Goal: Check status: Check status

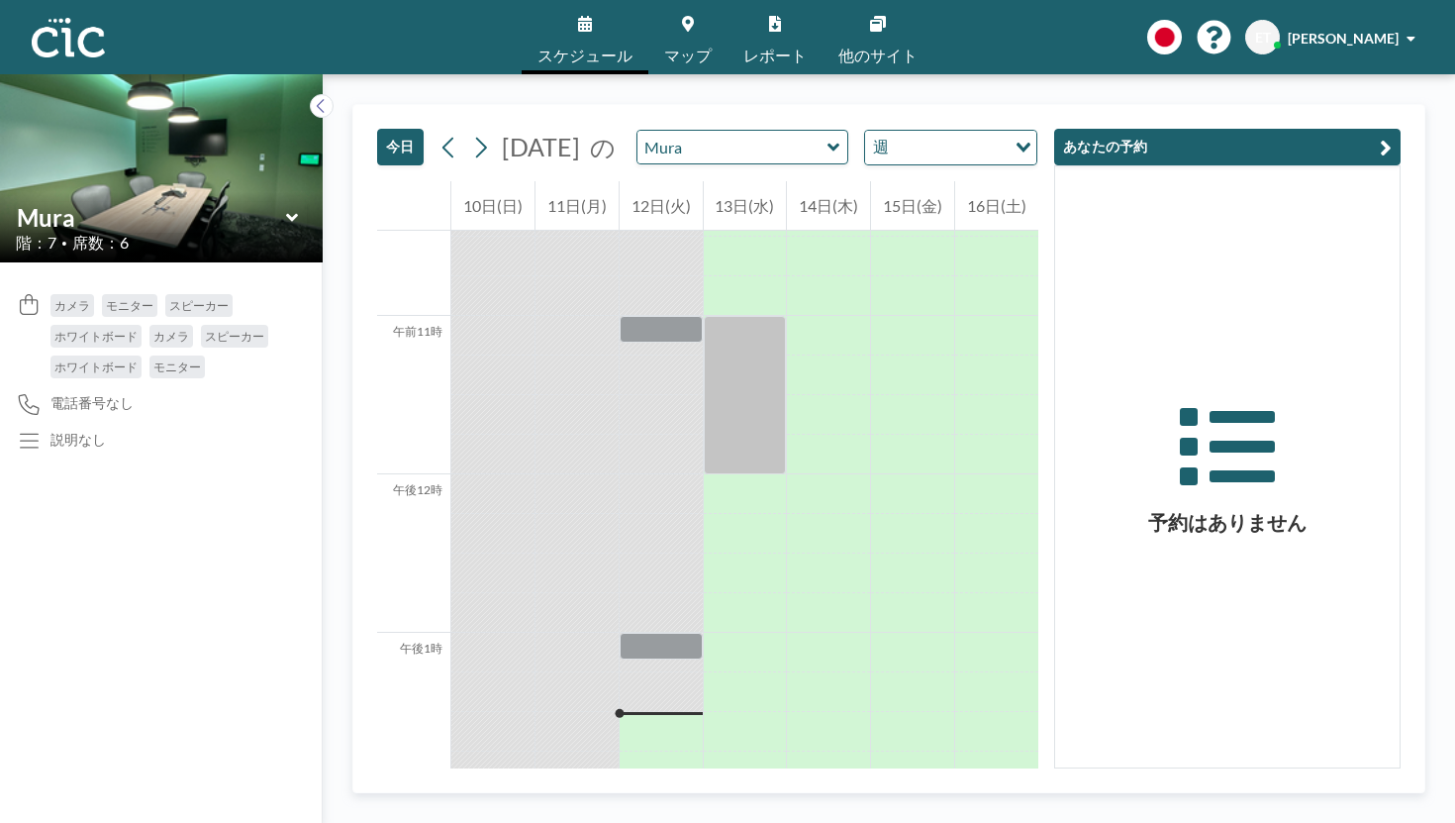
scroll to position [1705, 0]
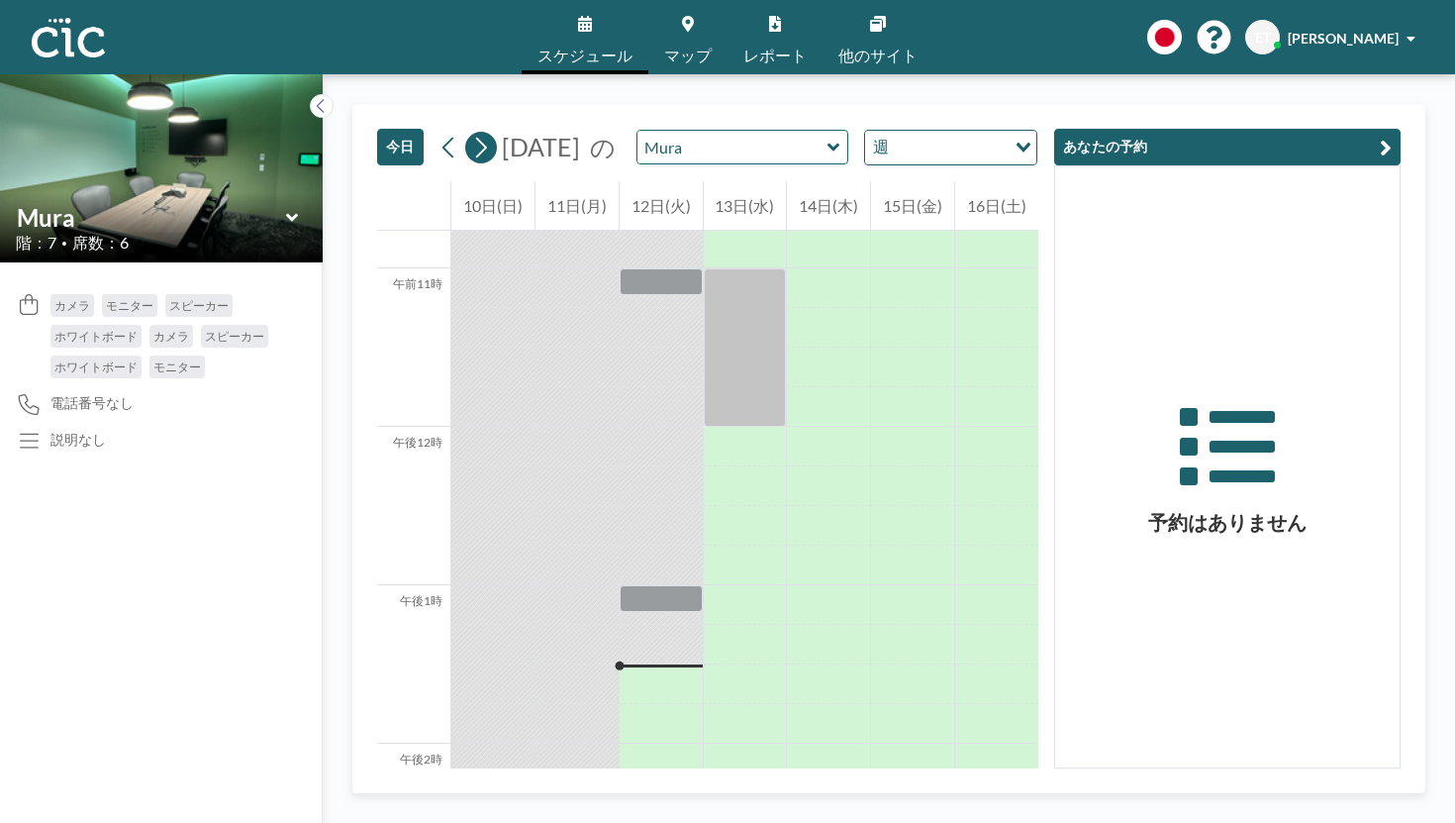
click at [476, 137] on icon at bounding box center [481, 147] width 11 height 21
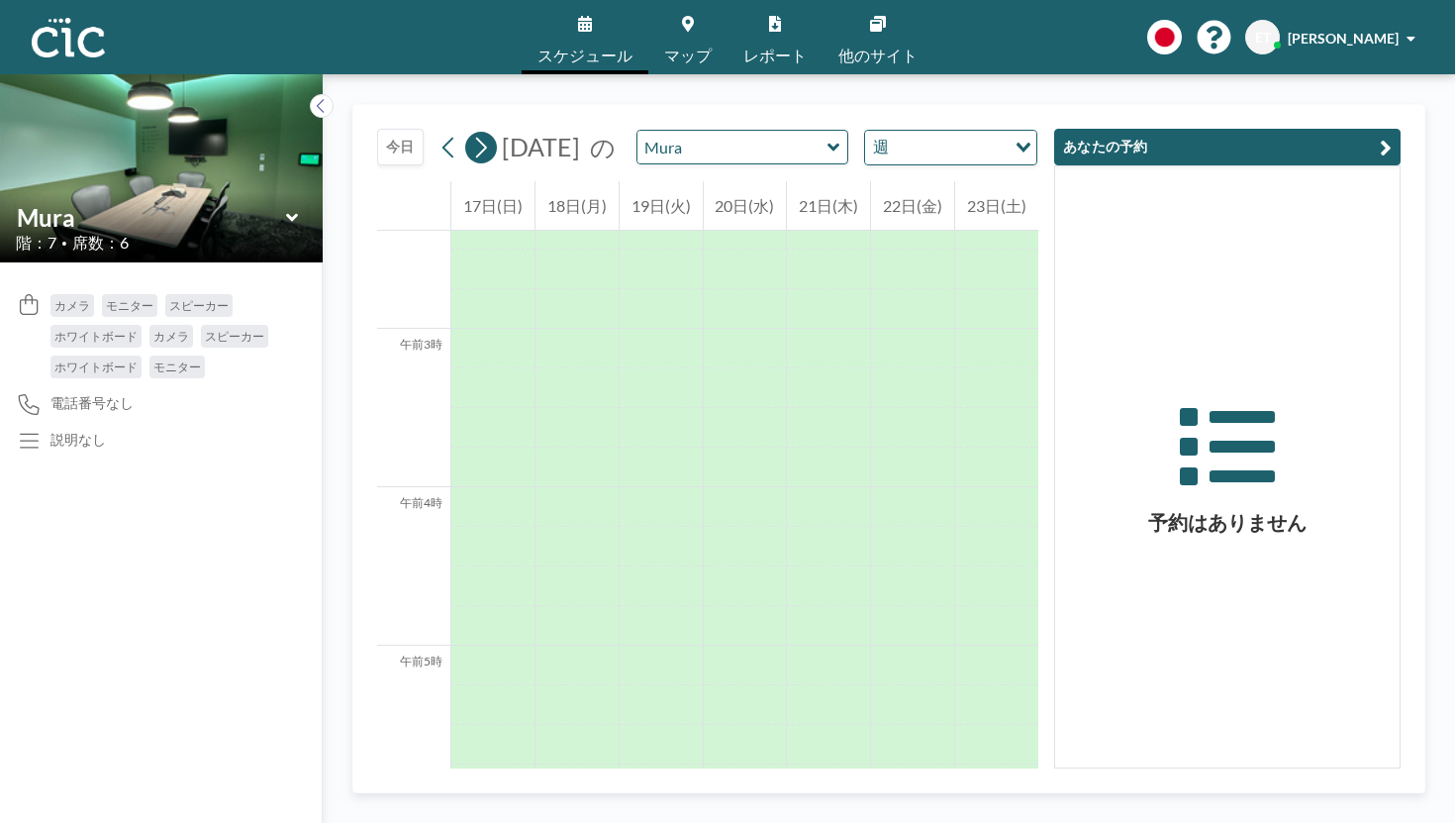
scroll to position [903, 0]
click at [476, 137] on icon at bounding box center [481, 147] width 11 height 21
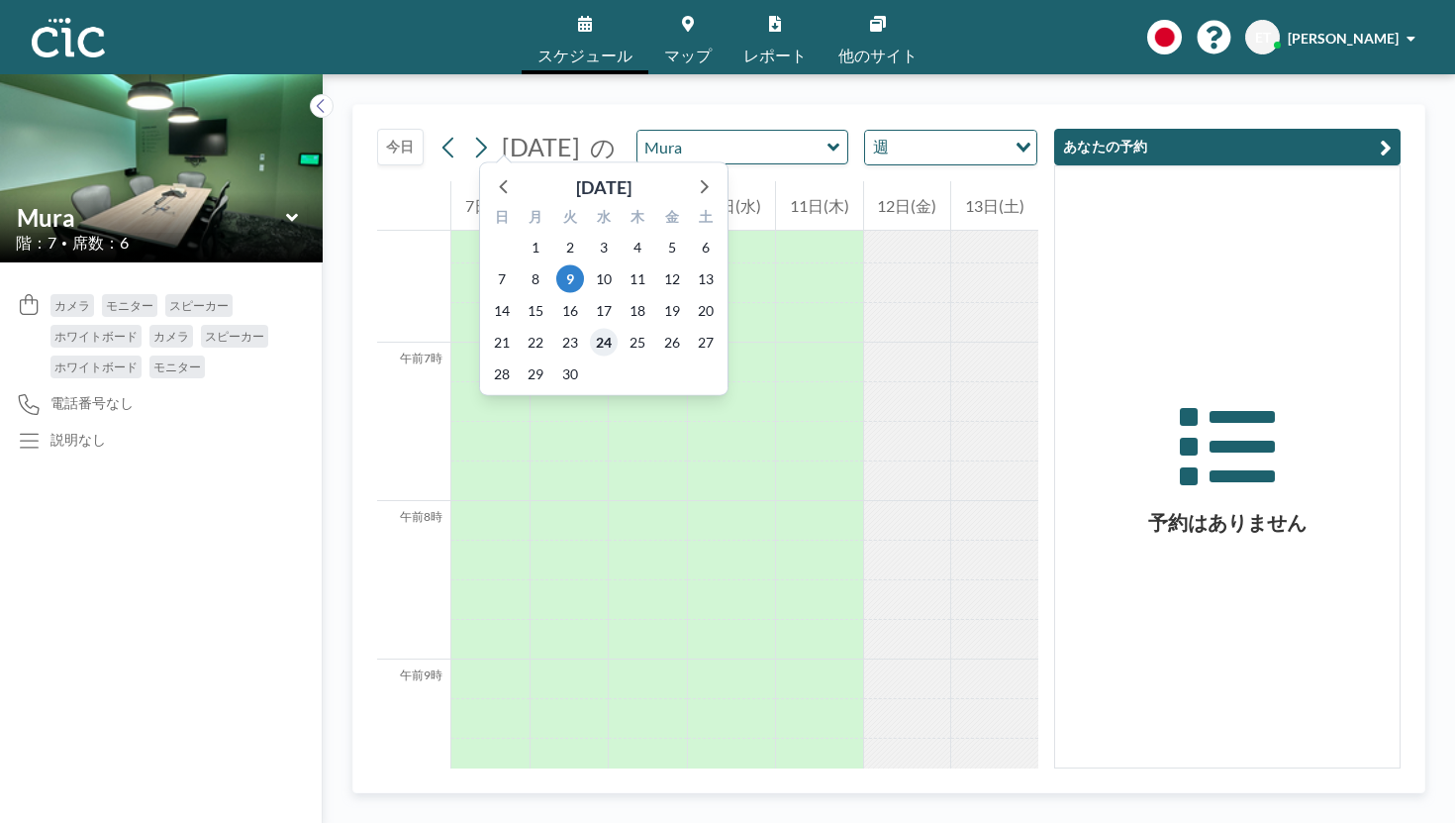
click at [596, 334] on font "24" at bounding box center [604, 342] width 16 height 17
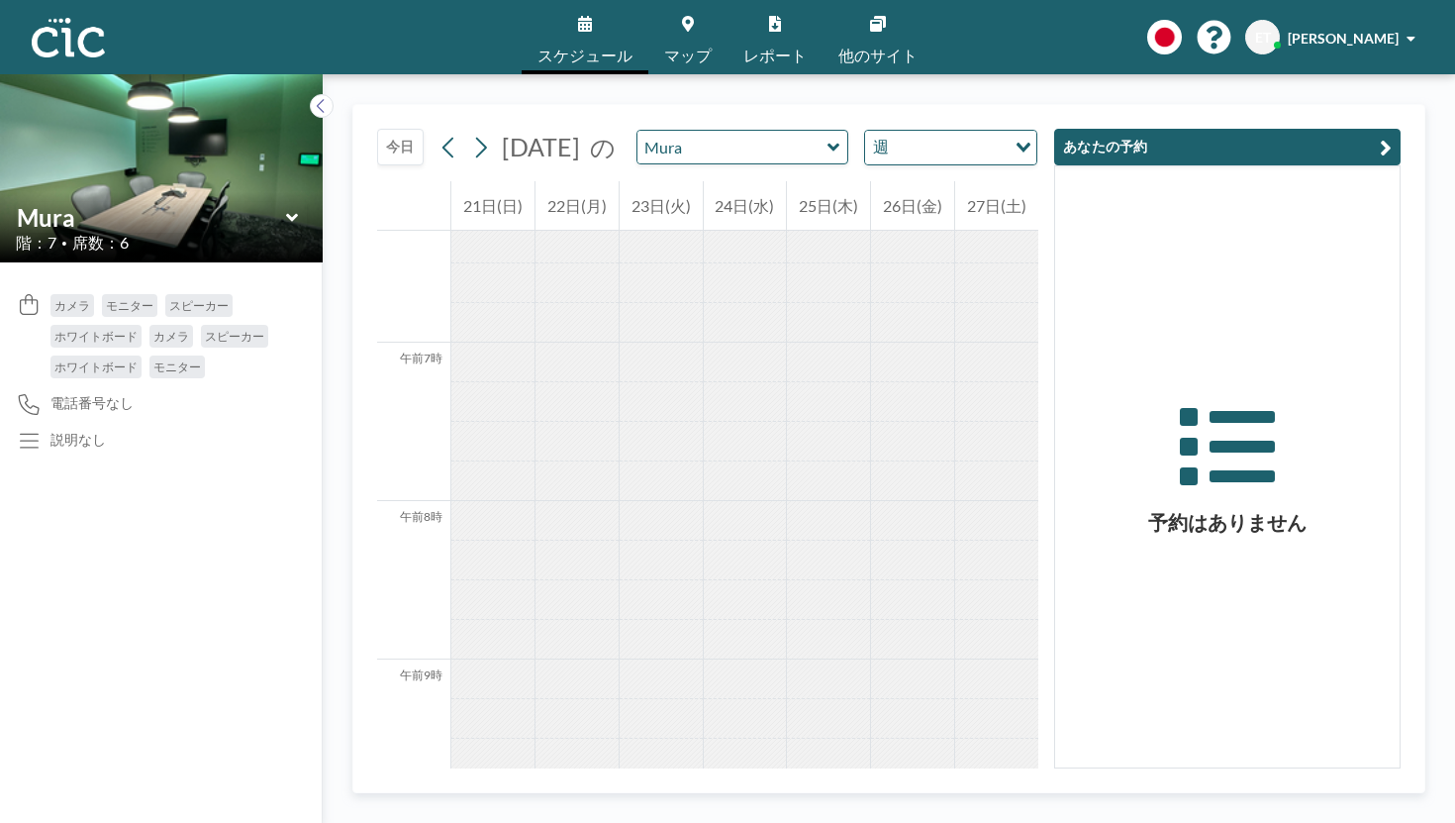
click at [980, 124] on div "[DATE] [DATE] の Mura 週 読み込み中..." at bounding box center [707, 143] width 661 height 76
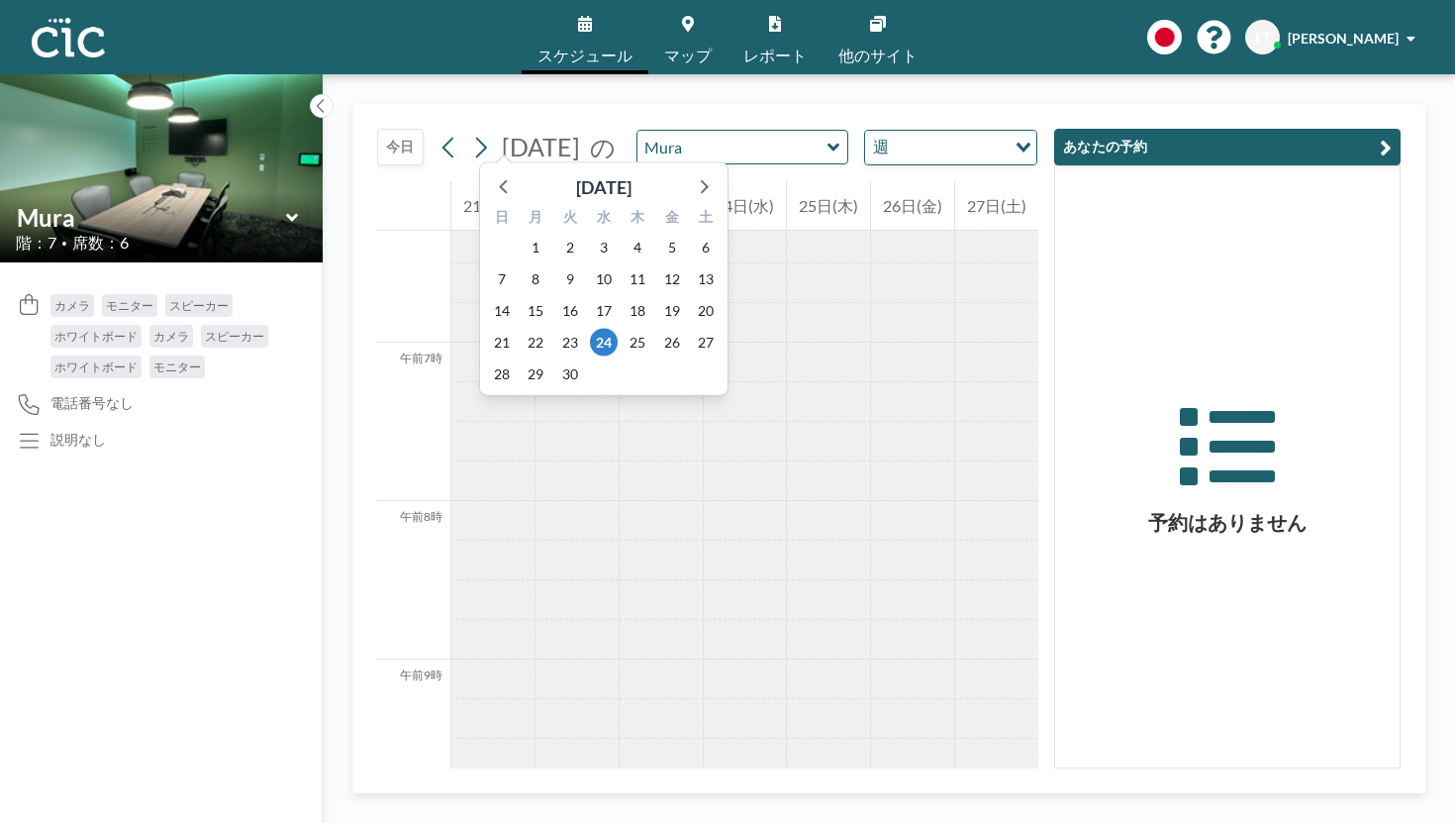
click at [502, 132] on font "[DATE]" at bounding box center [541, 147] width 78 height 30
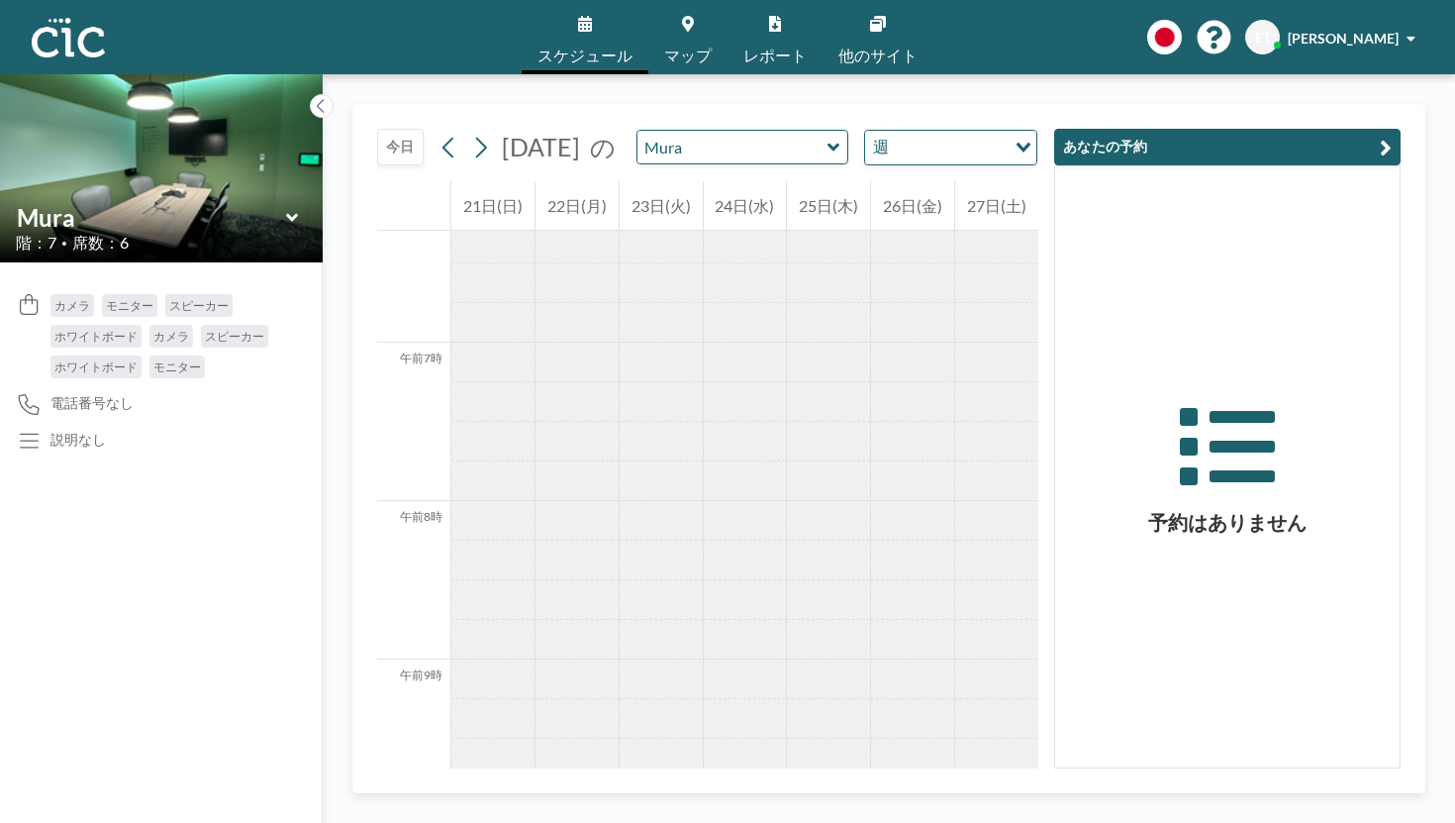
click at [592, 22] on icon at bounding box center [585, 24] width 14 height 16
click at [1332, 129] on button "あなたの予約" at bounding box center [1227, 147] width 347 height 37
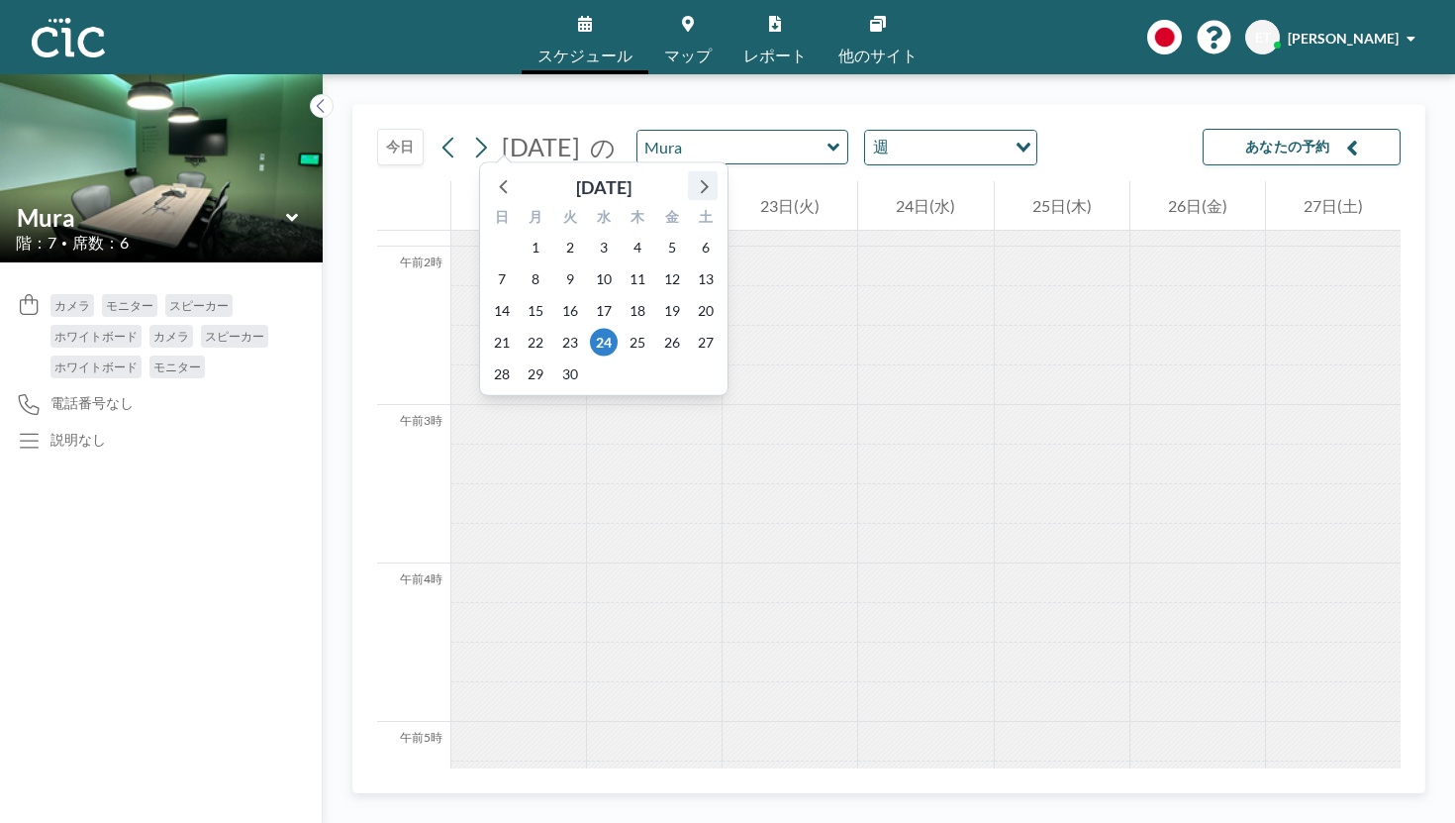
click at [701, 180] on icon at bounding box center [705, 187] width 8 height 14
click at [492, 173] on icon at bounding box center [505, 186] width 26 height 26
click at [1014, 131] on div "読み込み中..." at bounding box center [1025, 146] width 23 height 30
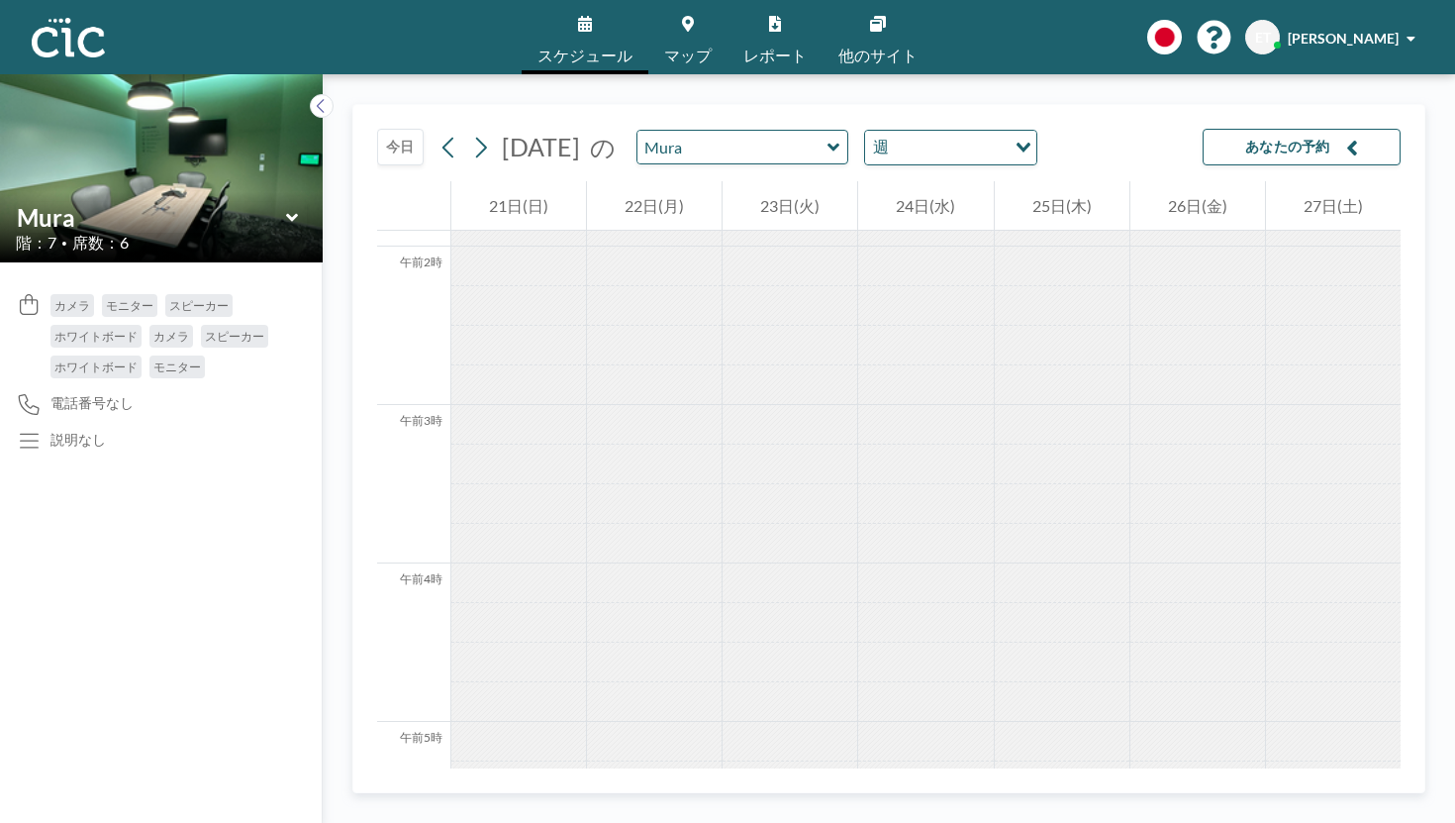
click at [1006, 131] on div "読み込み中..." at bounding box center [1021, 146] width 31 height 30
click at [1014, 131] on div "読み込み中..." at bounding box center [1025, 146] width 23 height 30
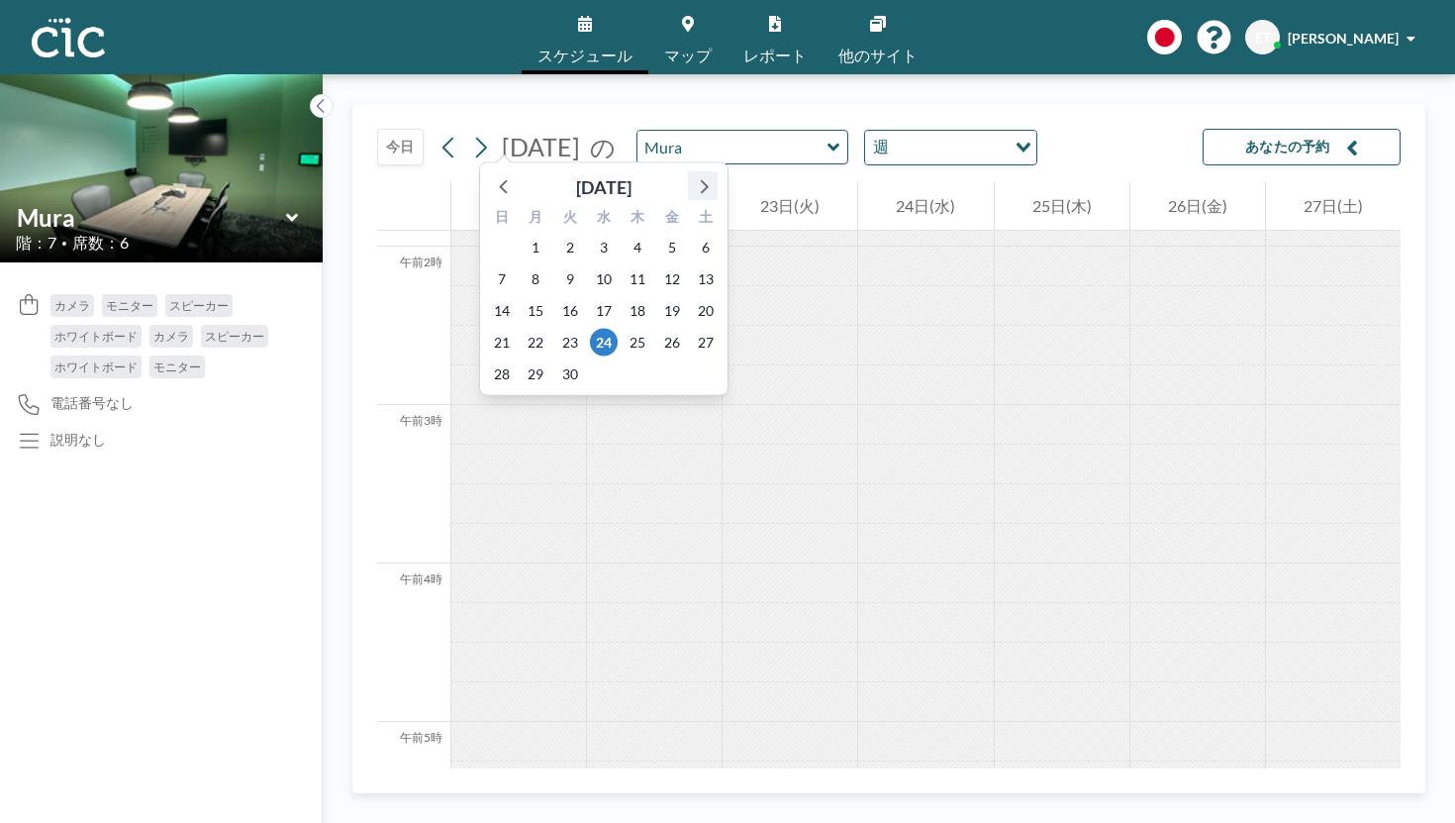
click at [690, 173] on icon at bounding box center [703, 186] width 26 height 26
click at [723, 326] on div at bounding box center [790, 346] width 135 height 40
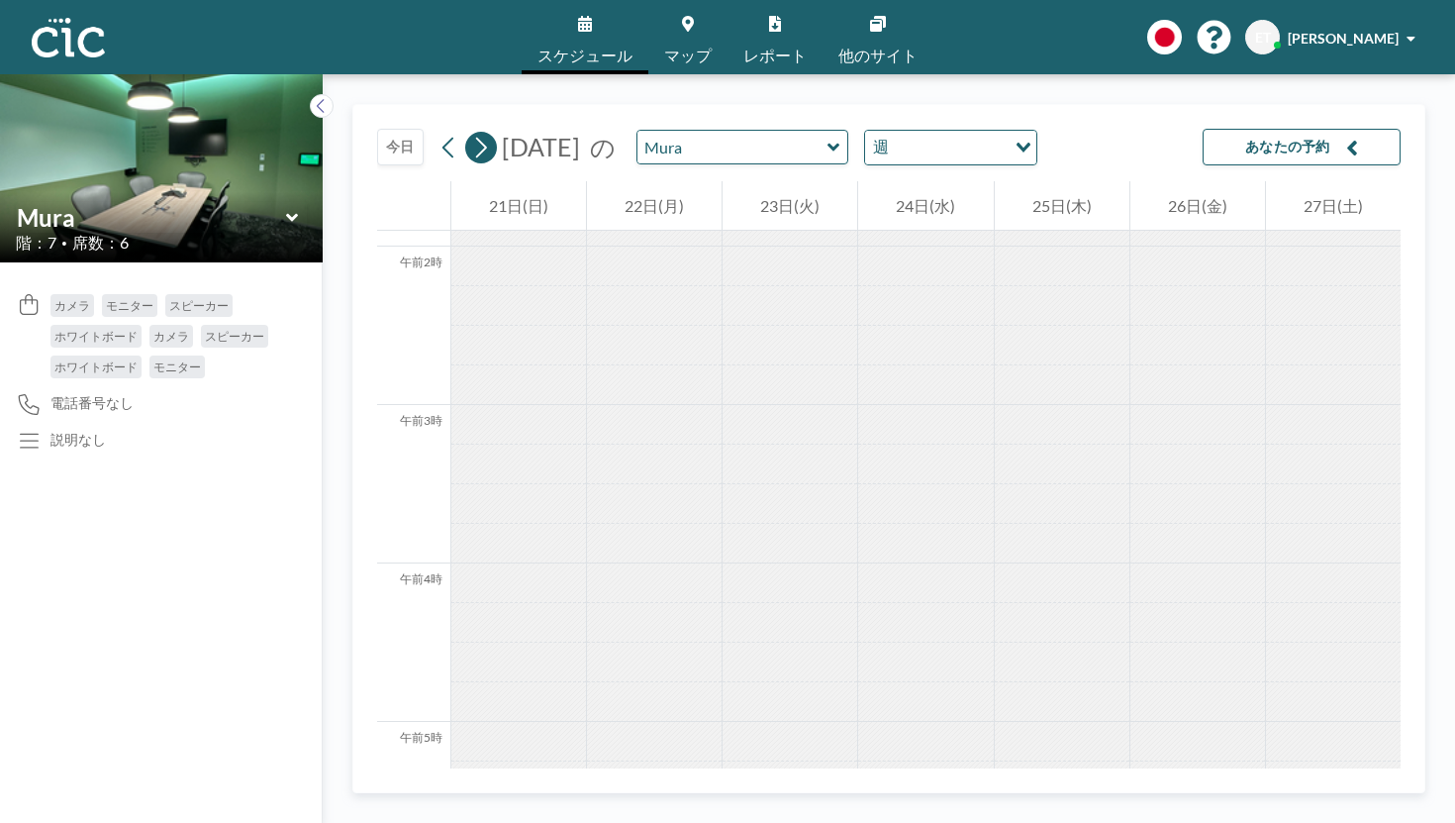
click at [476, 137] on icon at bounding box center [481, 147] width 11 height 21
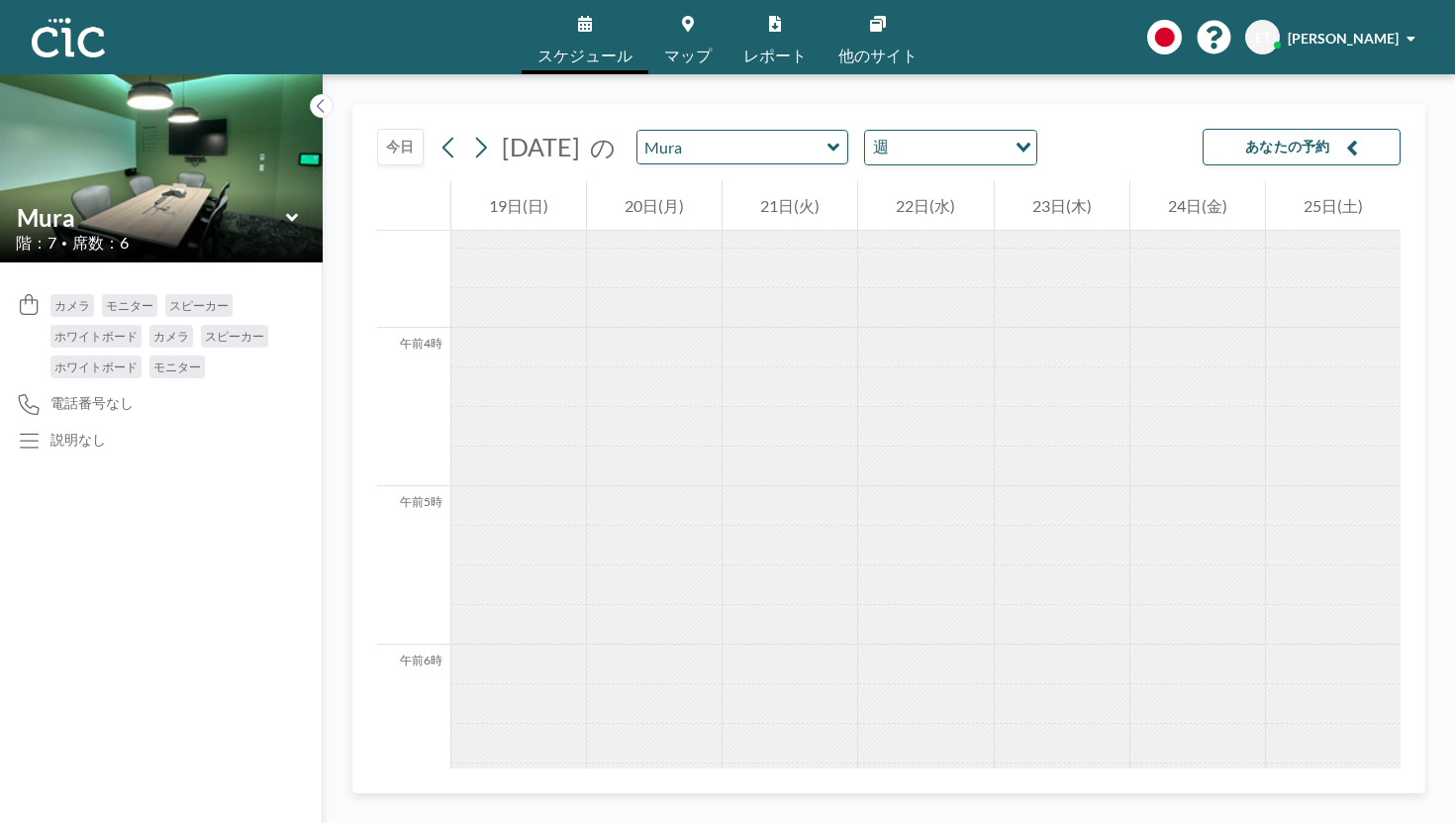
scroll to position [327, 0]
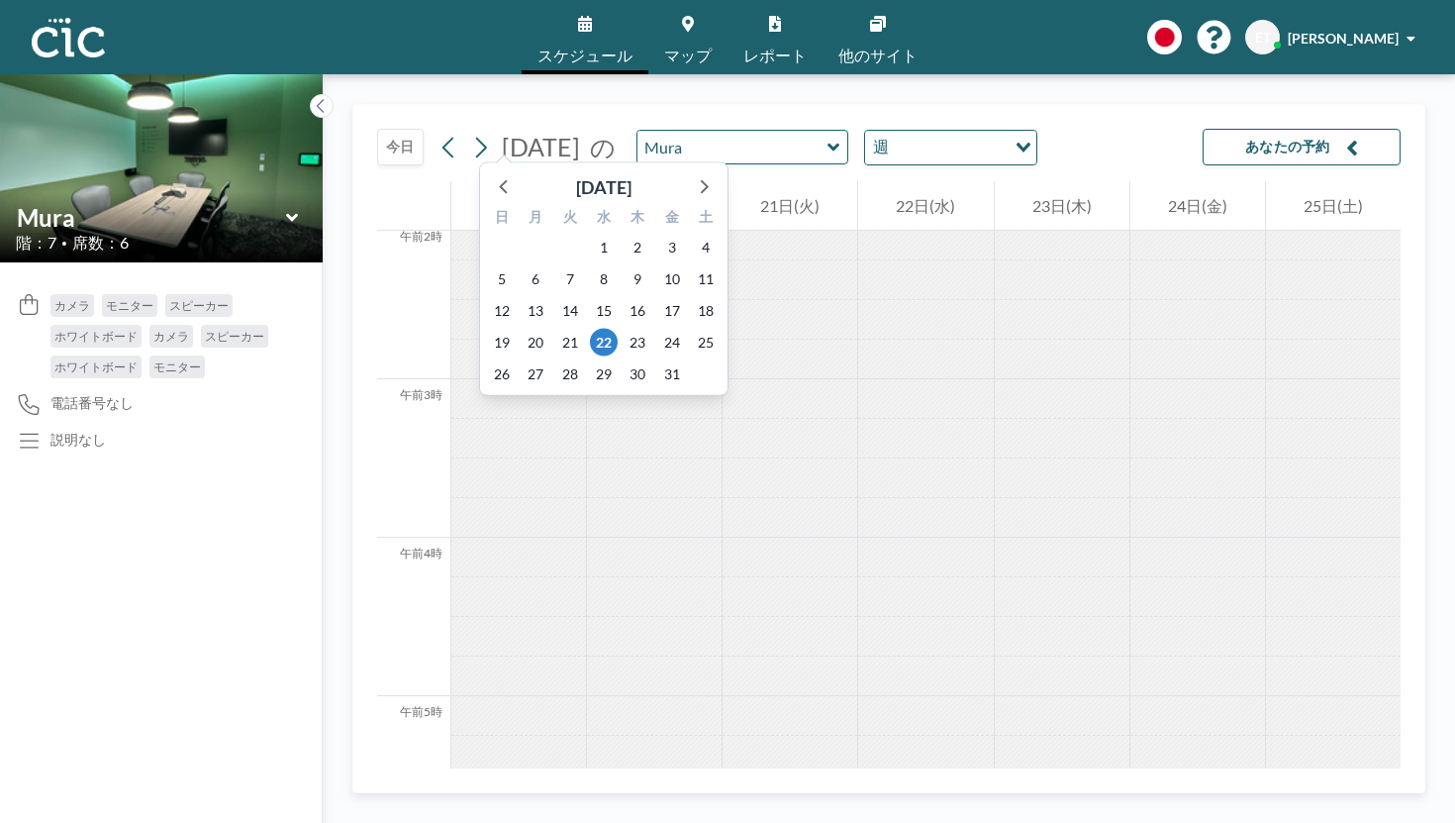
click at [502, 132] on font "[DATE]" at bounding box center [541, 147] width 78 height 30
click at [492, 173] on icon at bounding box center [505, 186] width 26 height 26
click at [596, 334] on font "24" at bounding box center [604, 342] width 16 height 17
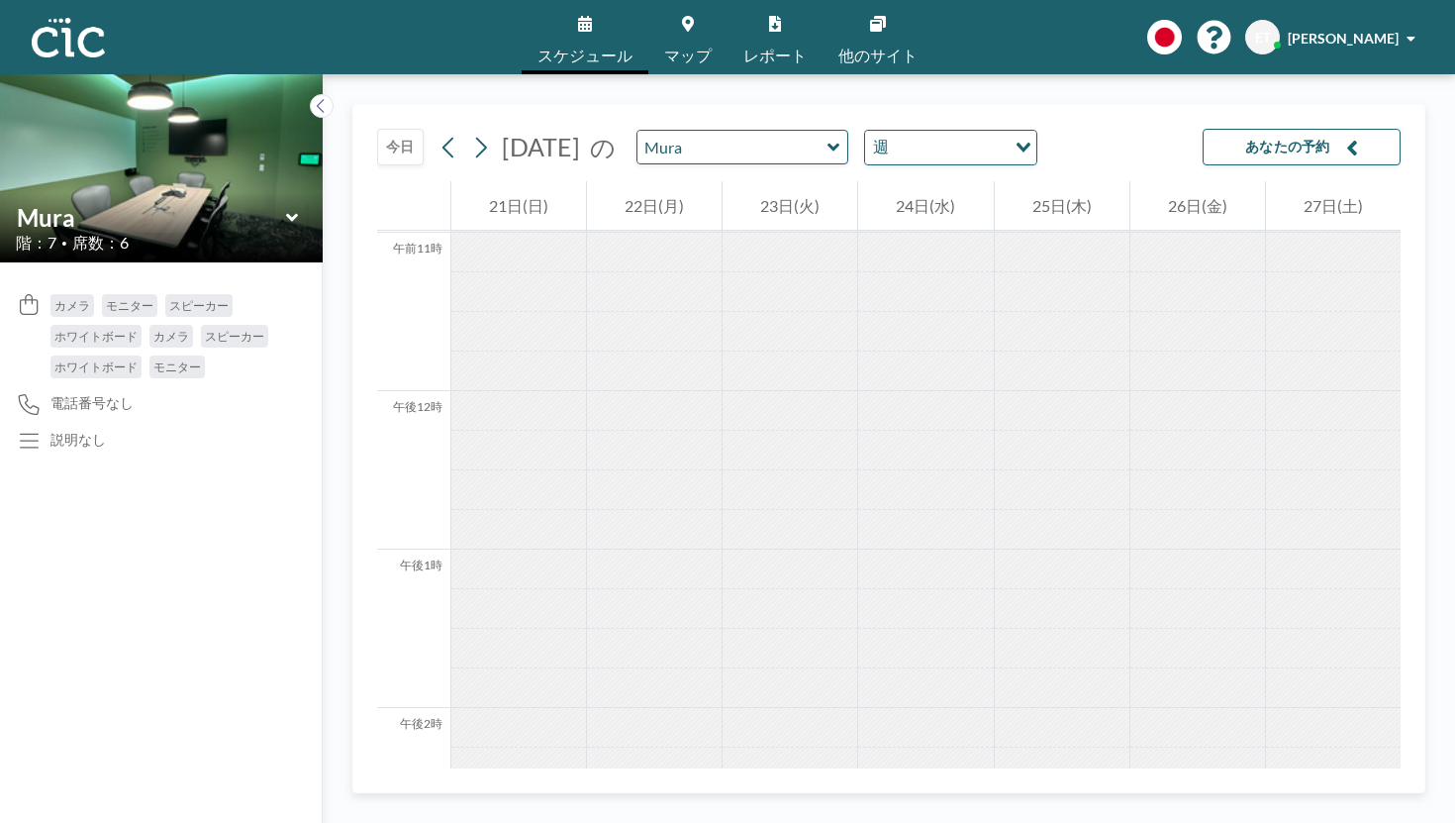
scroll to position [1818, 0]
click at [884, 789] on div at bounding box center [925, 809] width 135 height 40
click at [828, 138] on icon at bounding box center [834, 148] width 13 height 20
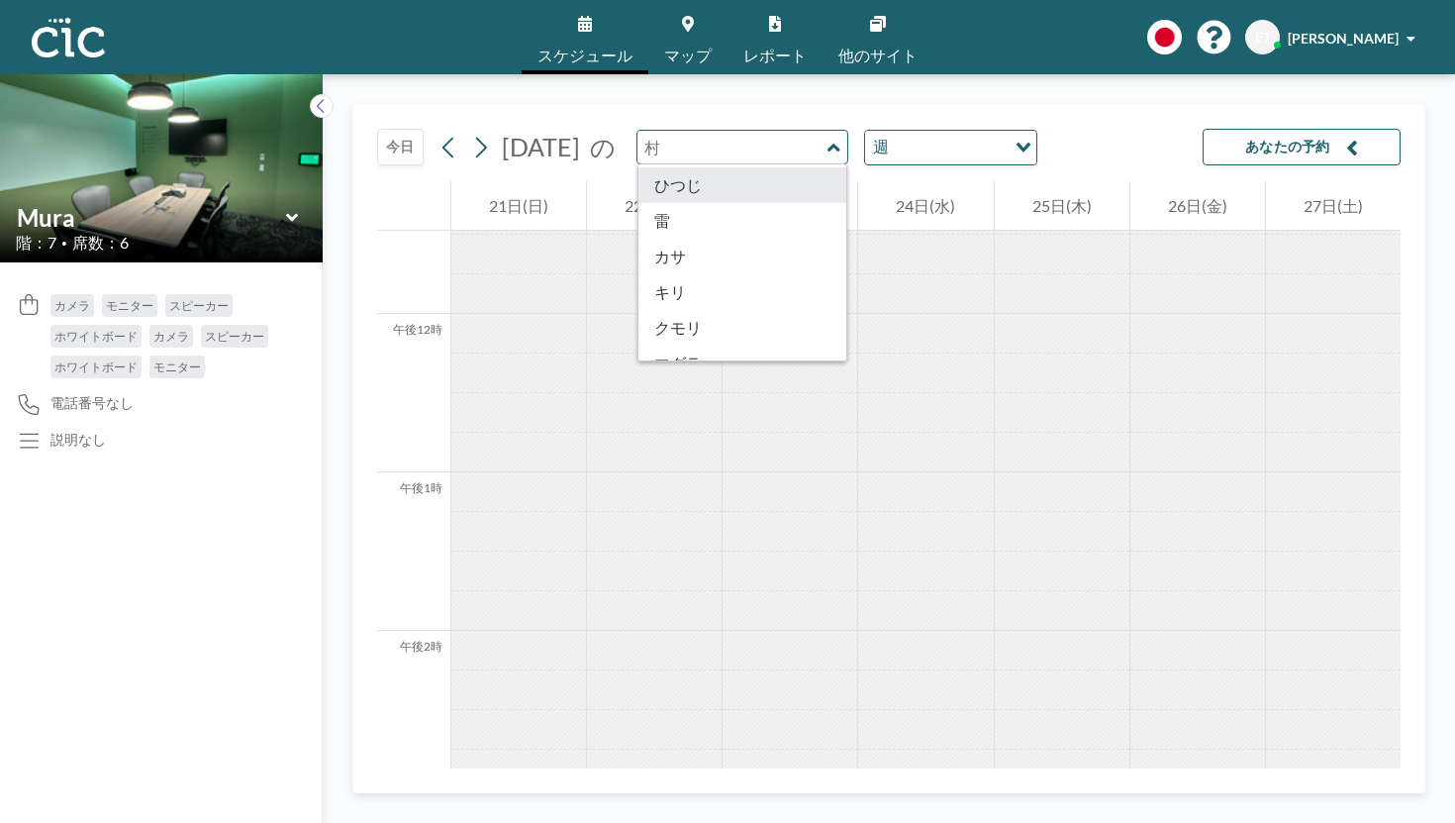
scroll to position [0, 0]
type input "Hane"
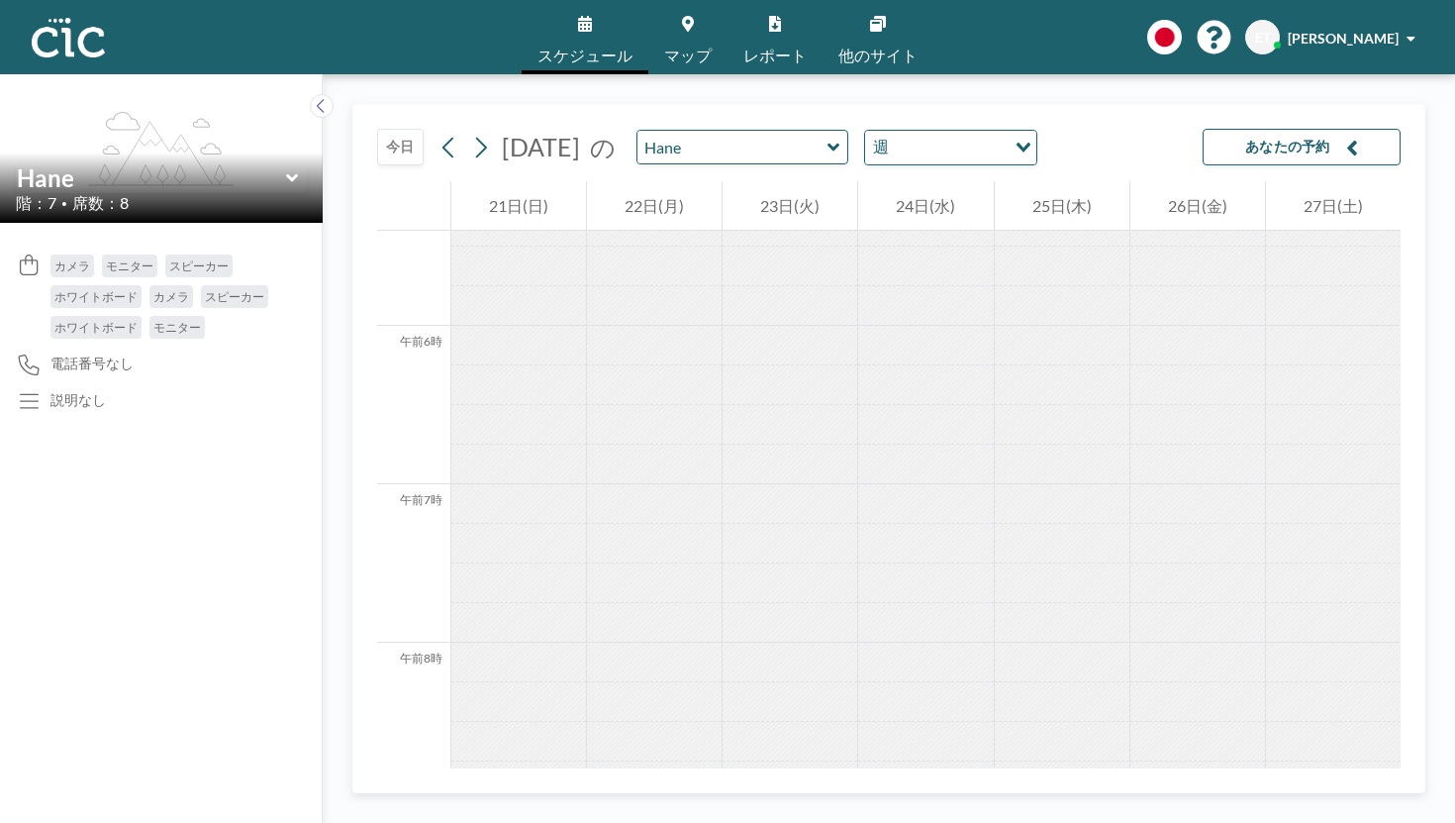
scroll to position [997, 0]
click at [828, 138] on icon at bounding box center [834, 148] width 13 height 20
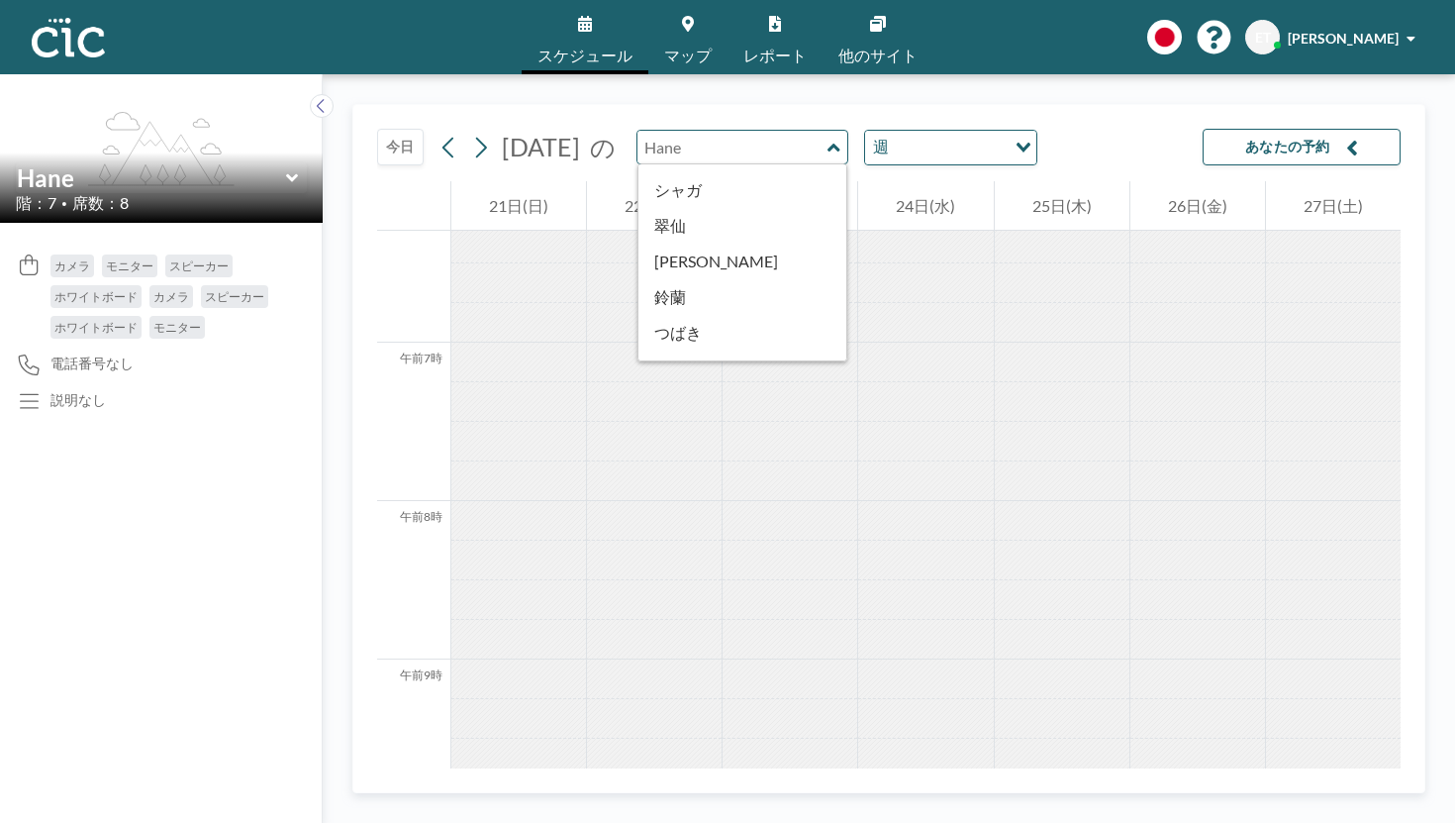
scroll to position [847, 0]
type input "[PERSON_NAME]"
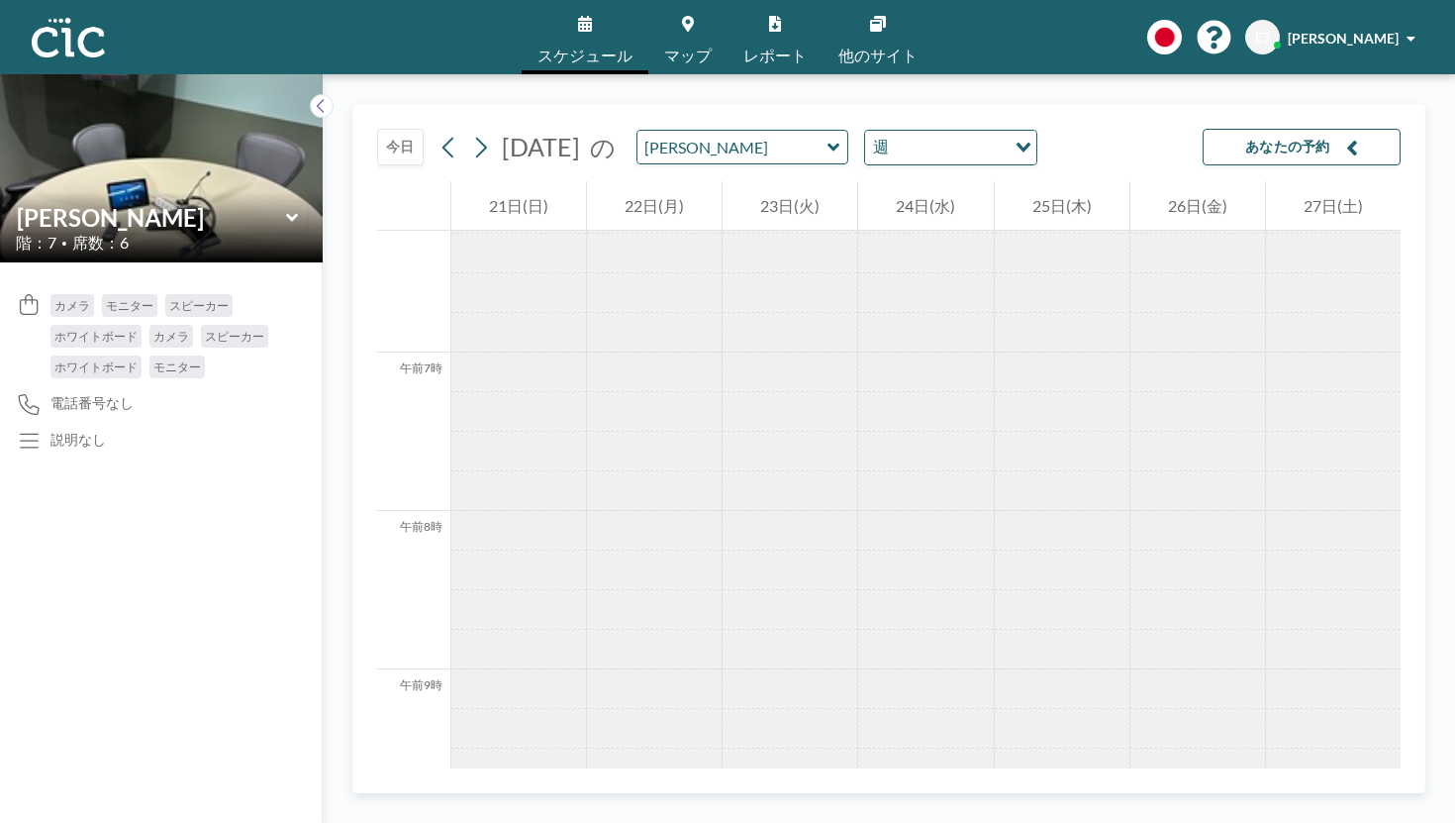
scroll to position [997, 0]
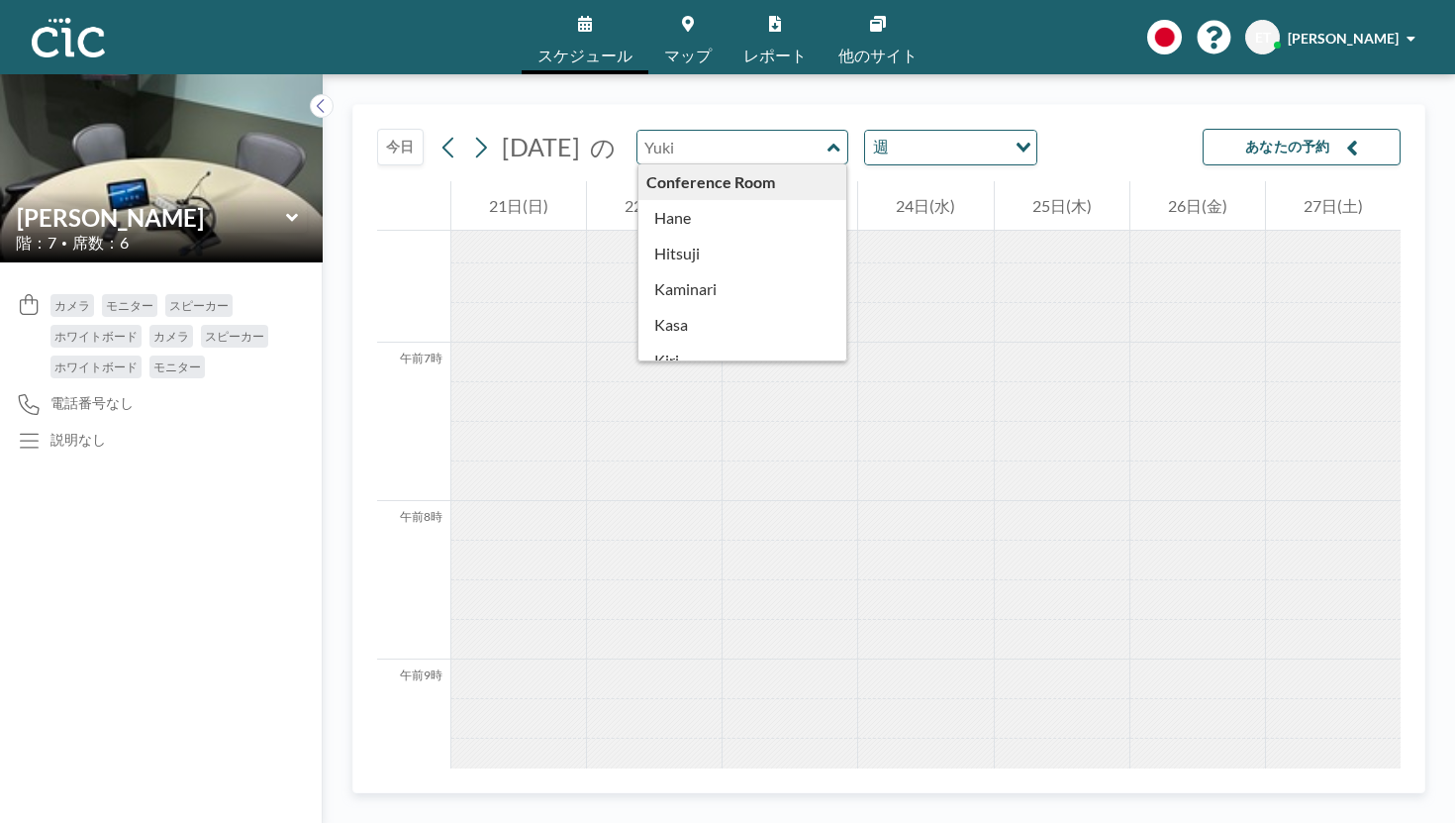
click at [673, 131] on input "text" at bounding box center [733, 147] width 190 height 33
type input "Hitsuji"
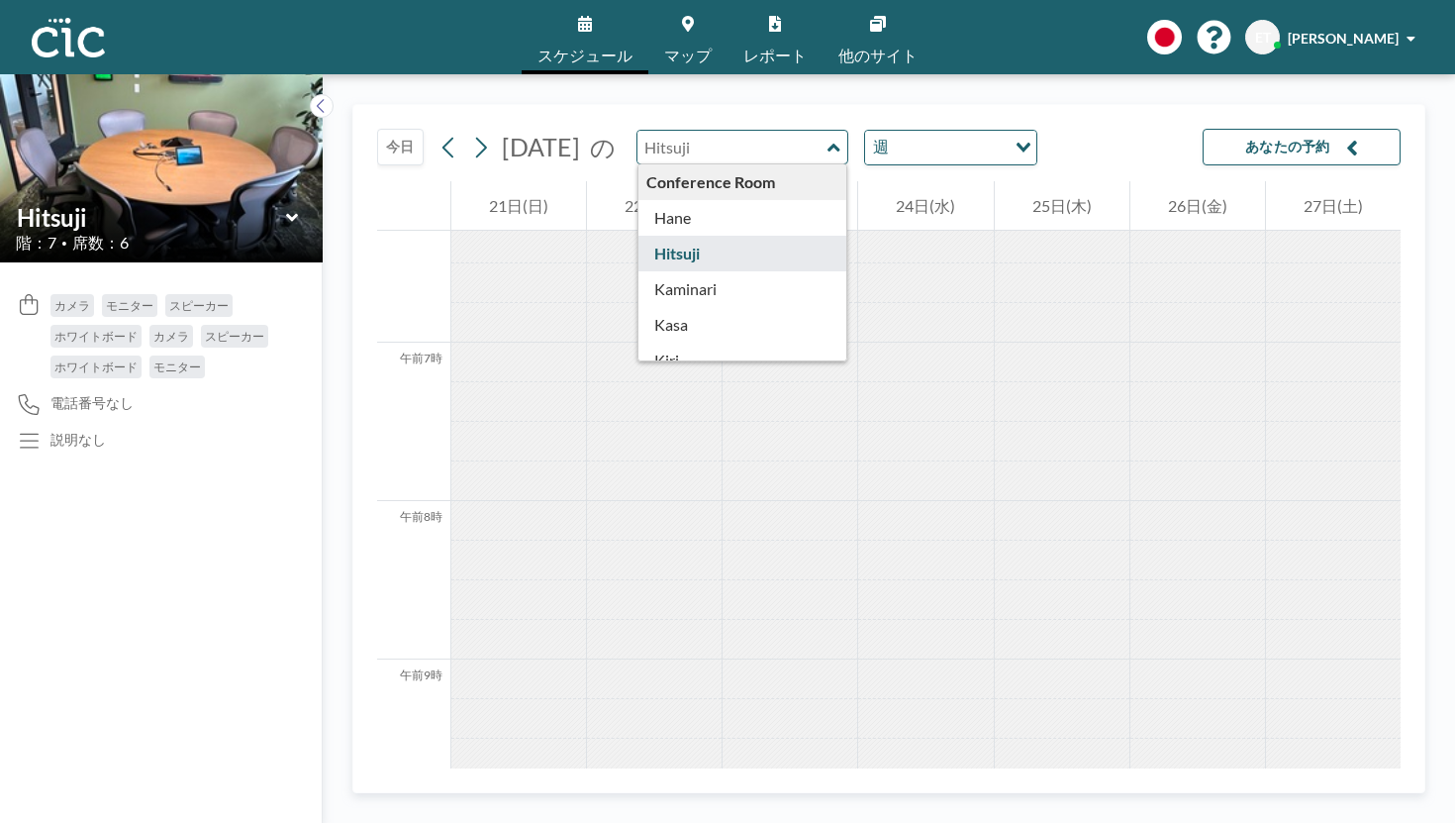
click at [664, 131] on input "text" at bounding box center [733, 147] width 190 height 33
type input "Kaminari"
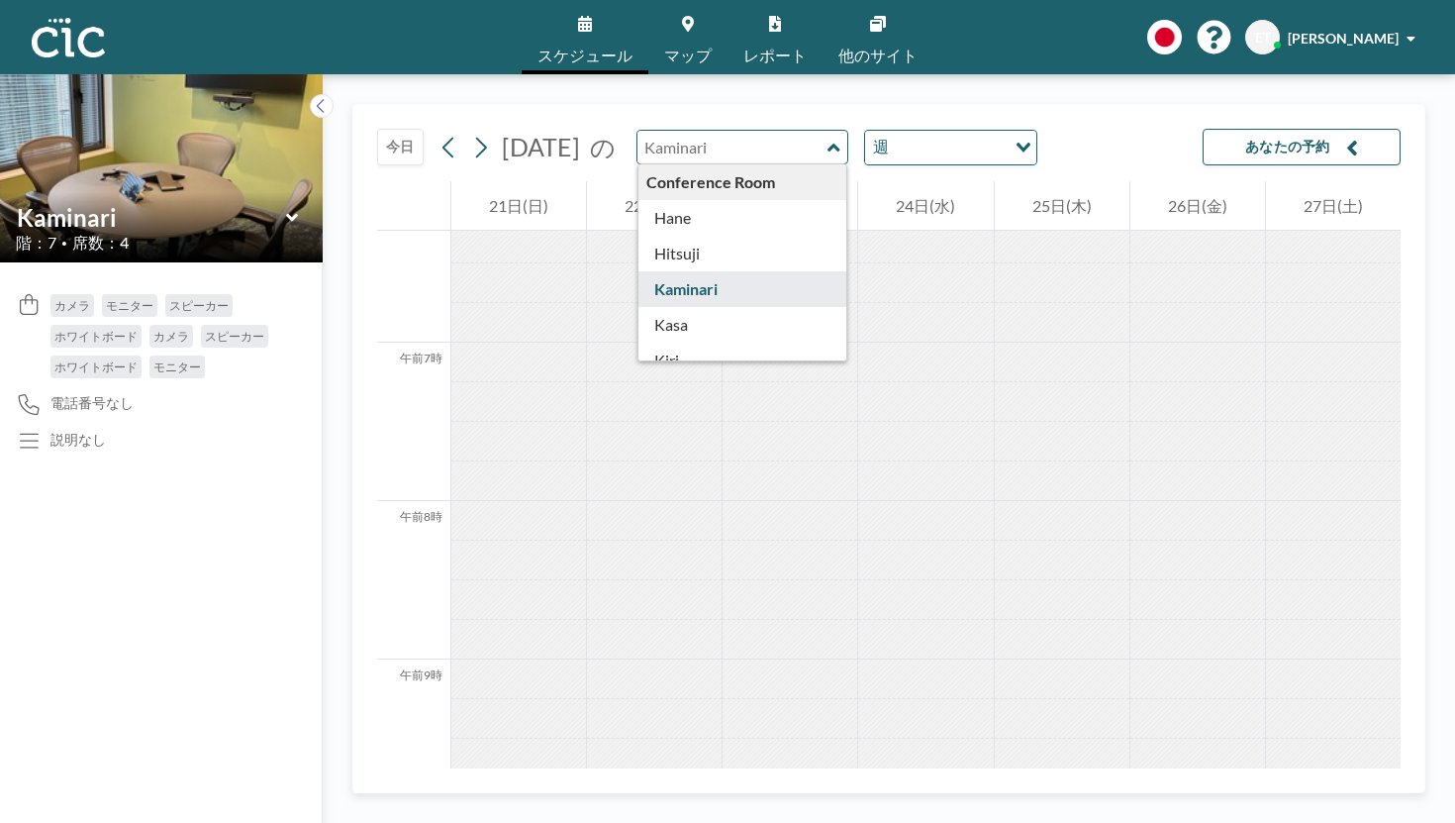
click at [676, 131] on input "text" at bounding box center [733, 147] width 190 height 33
type input "Kasa"
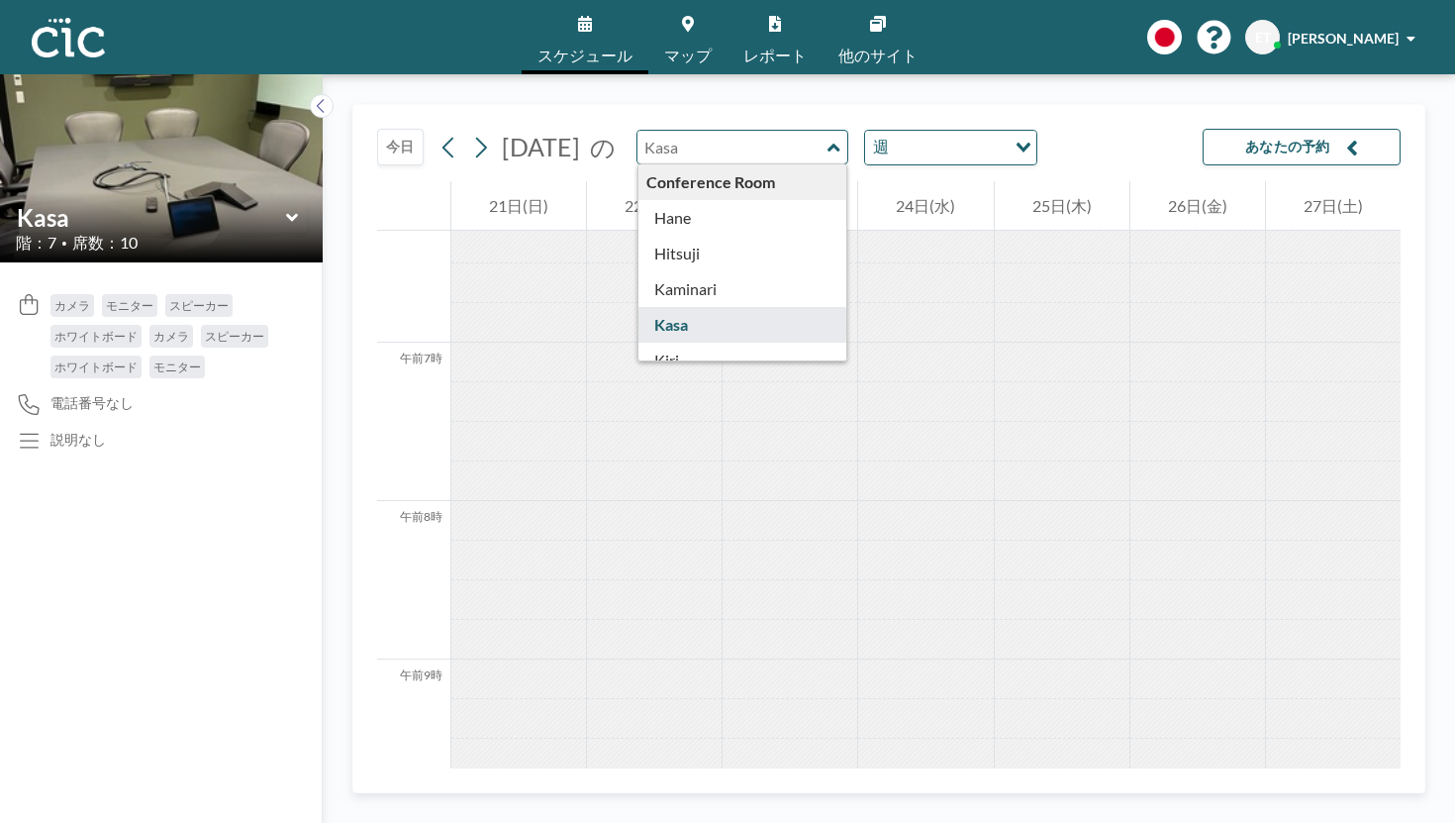
click at [671, 131] on input "text" at bounding box center [733, 147] width 190 height 33
type input "Kiri"
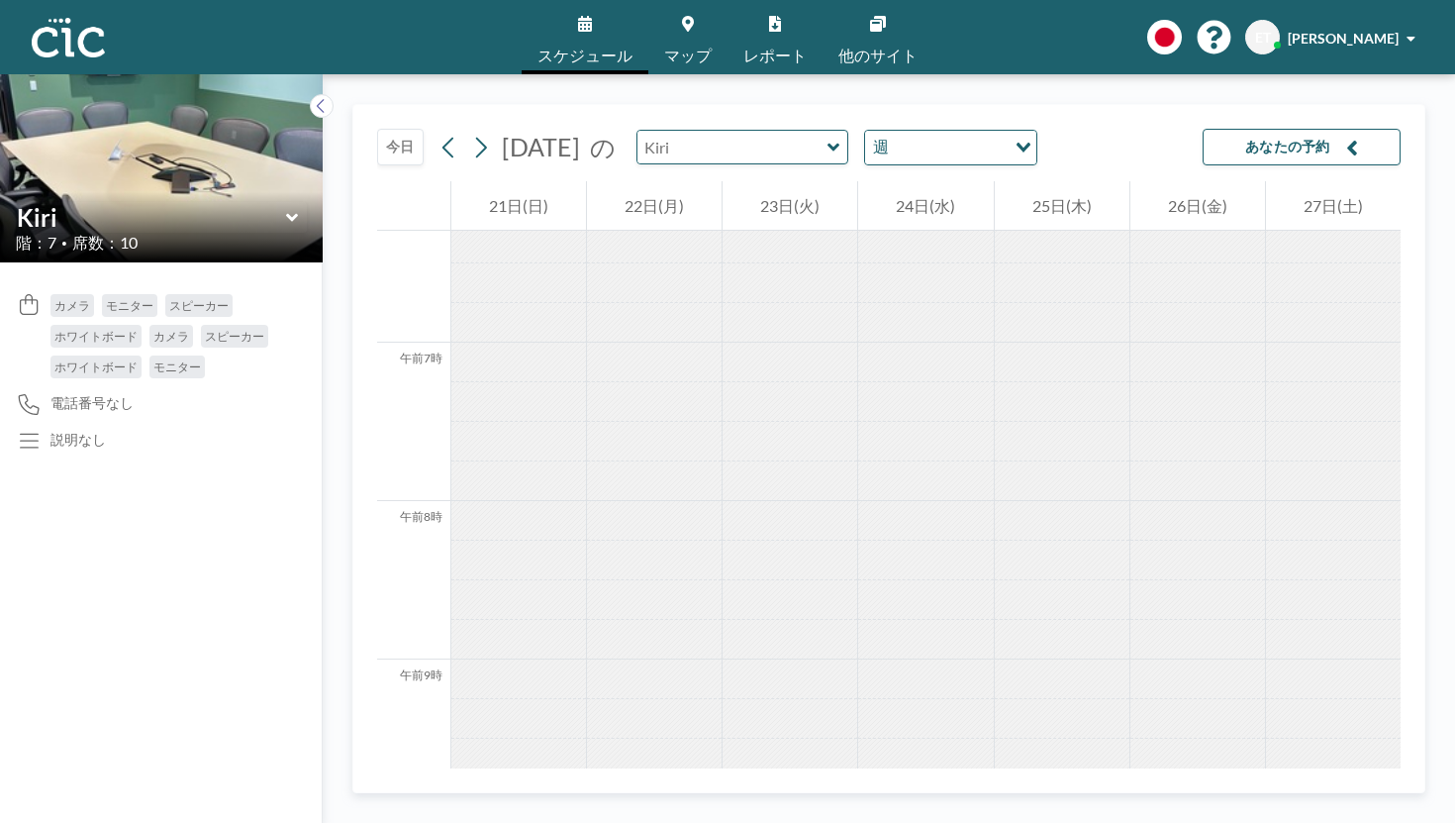
click at [652, 131] on input "text" at bounding box center [733, 147] width 190 height 33
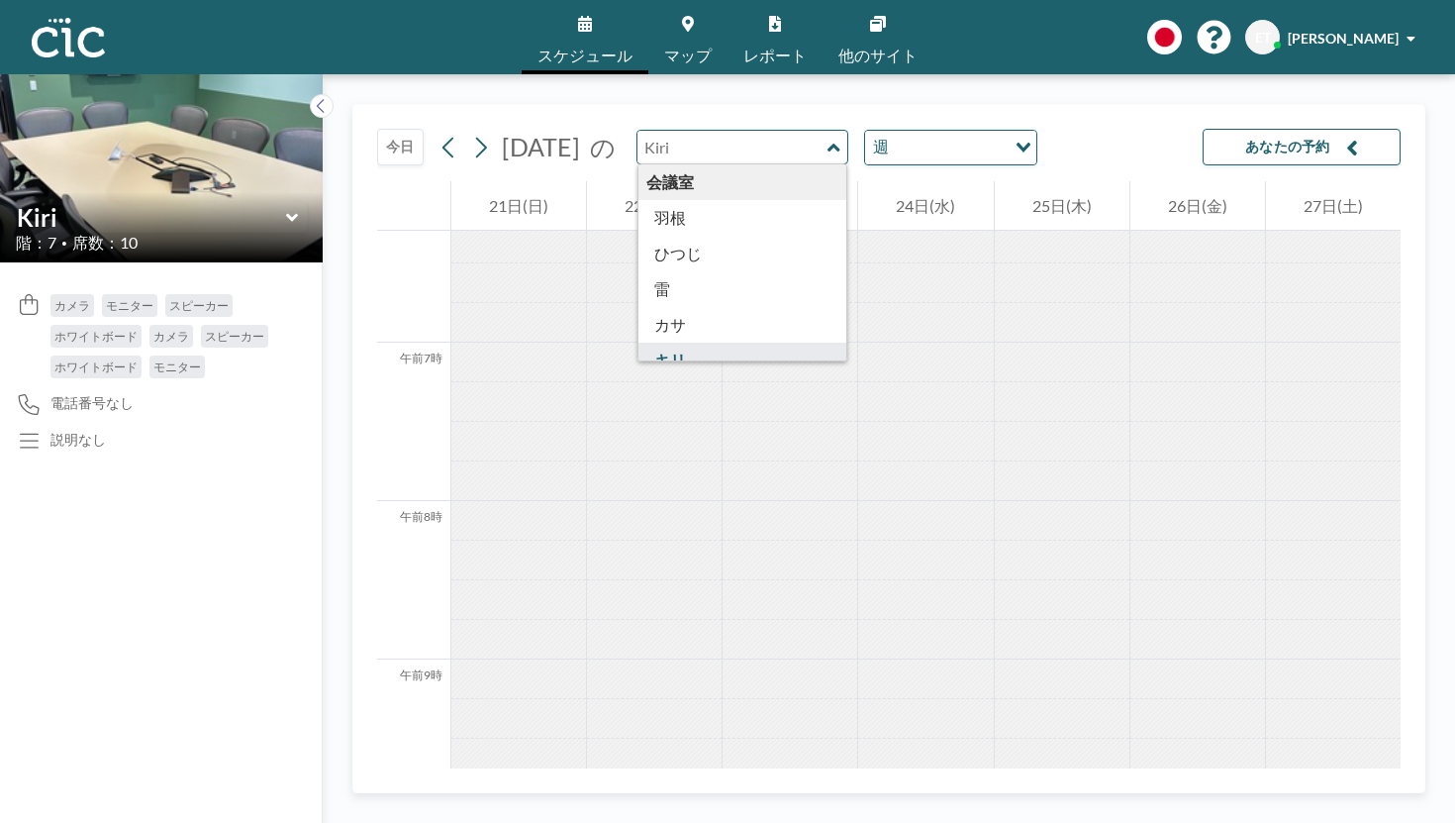
type input "Kumori"
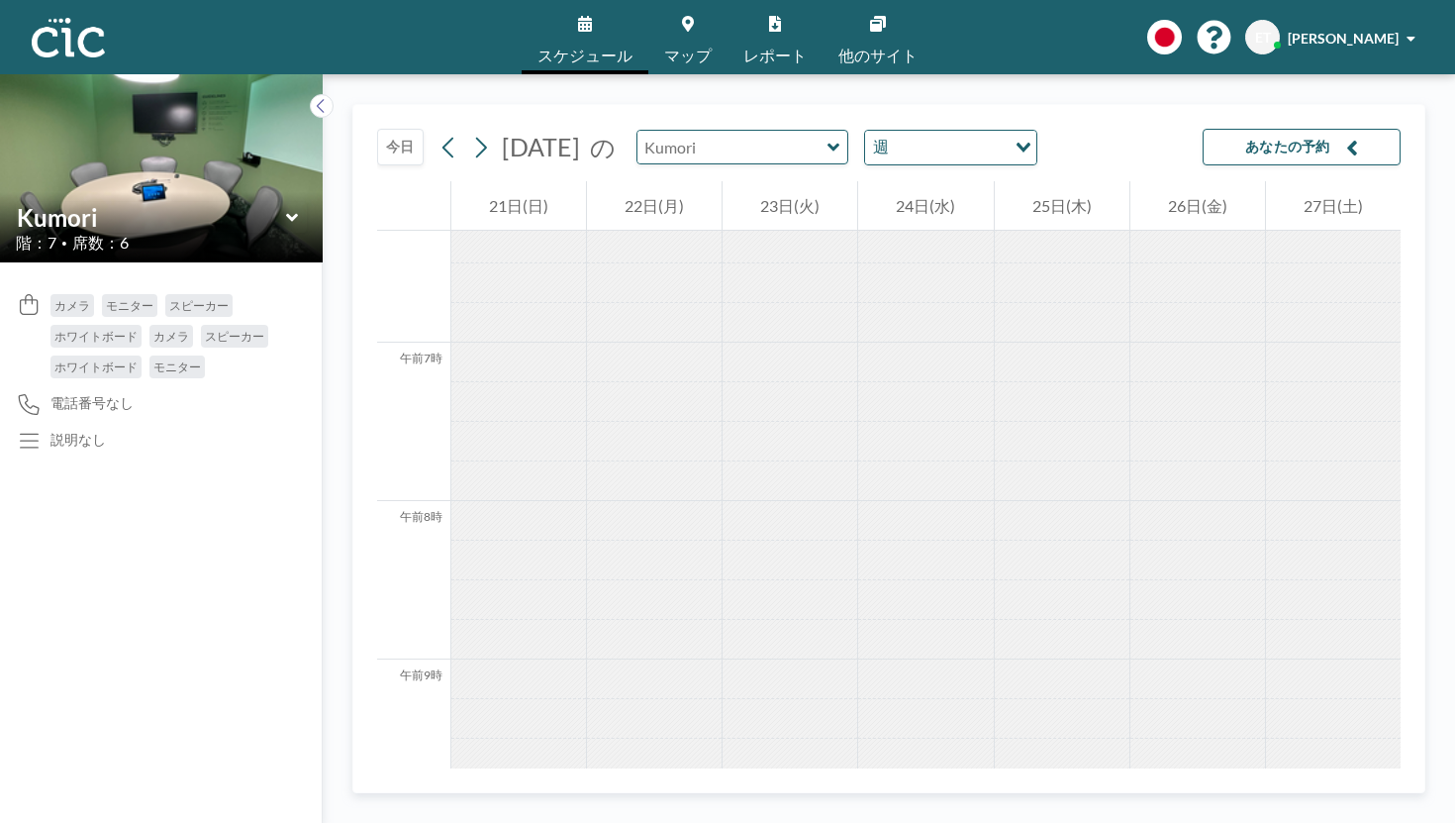
click at [651, 131] on input "text" at bounding box center [733, 147] width 190 height 33
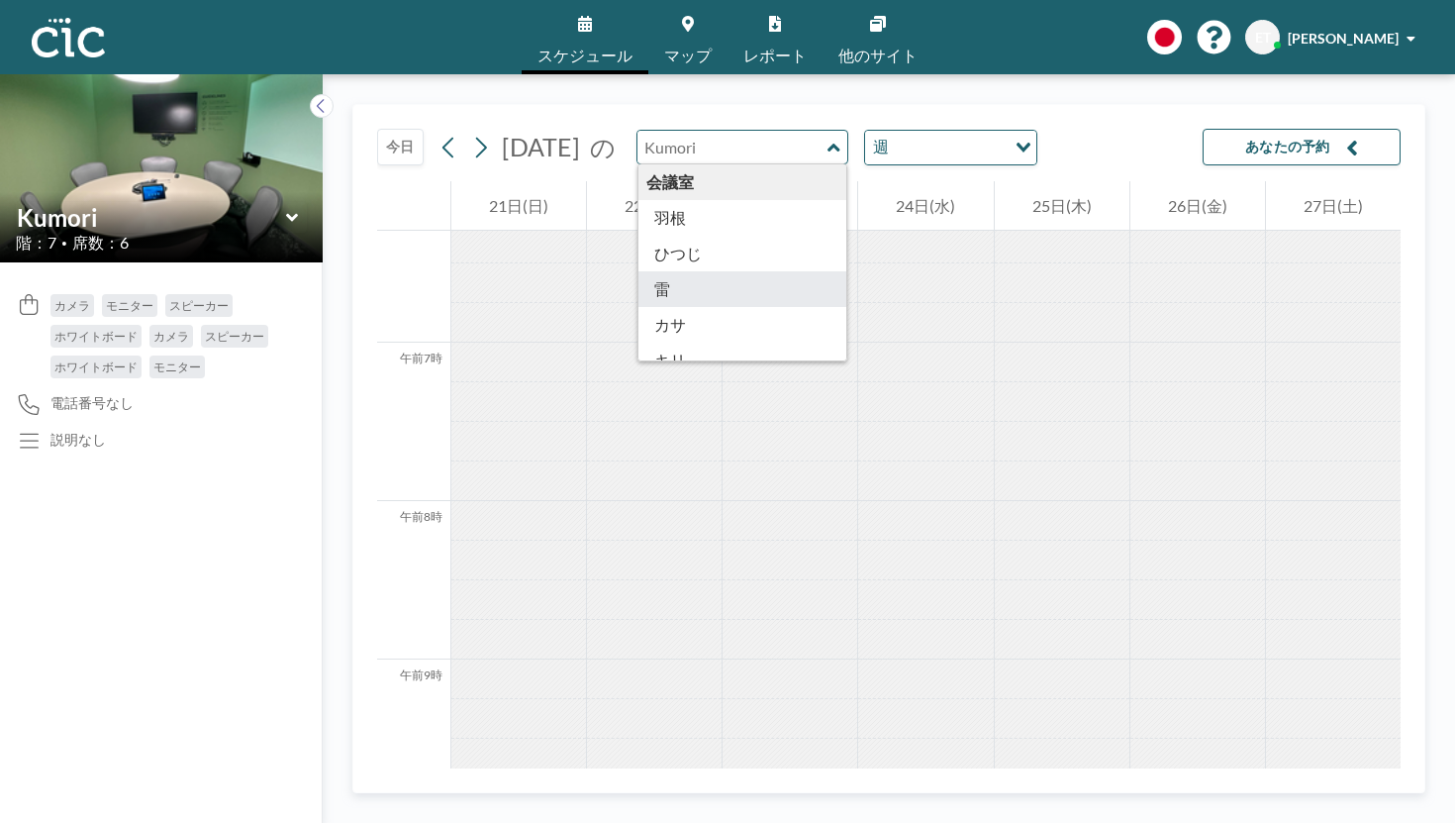
scroll to position [142, 0]
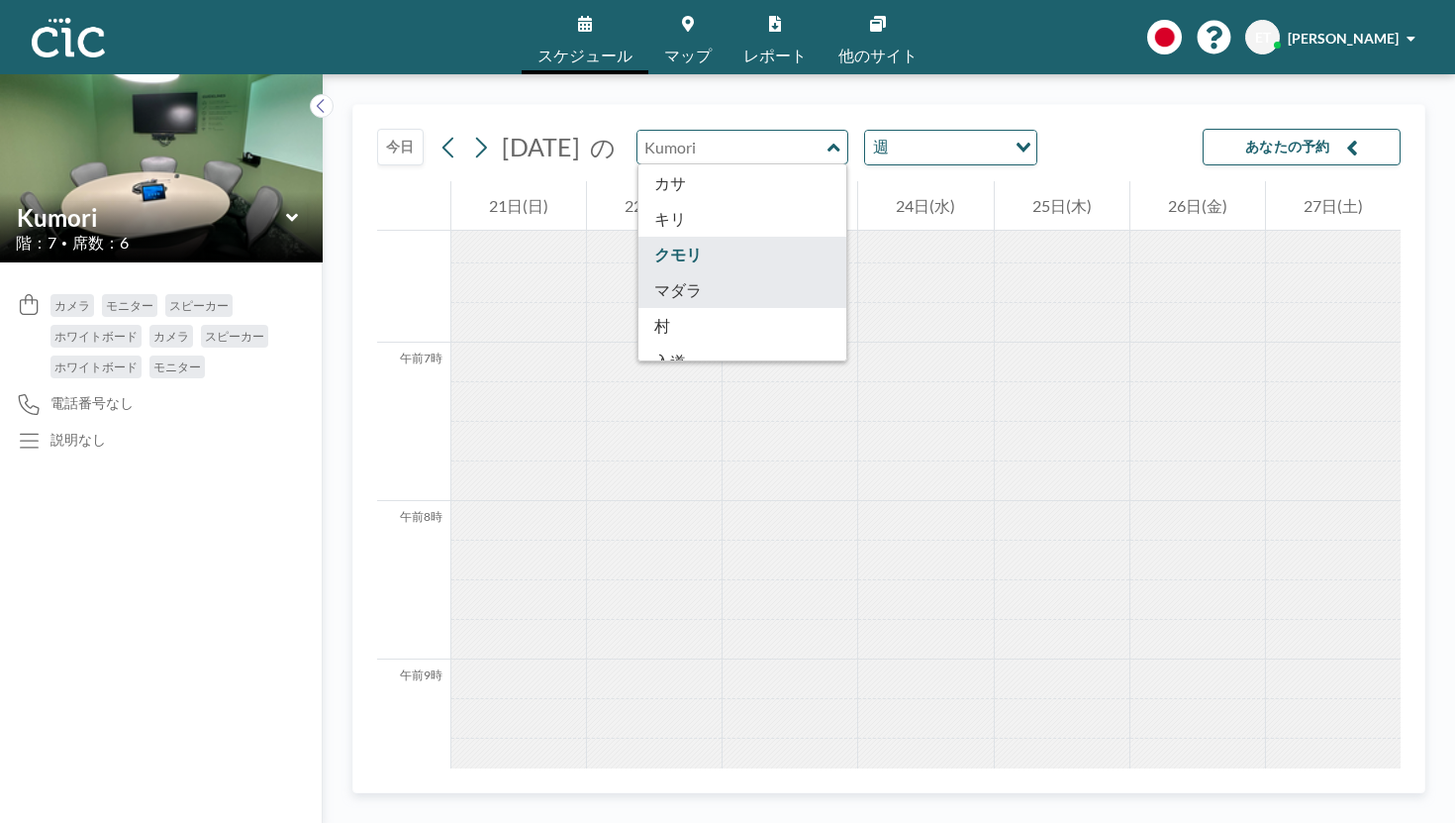
type input "Madara"
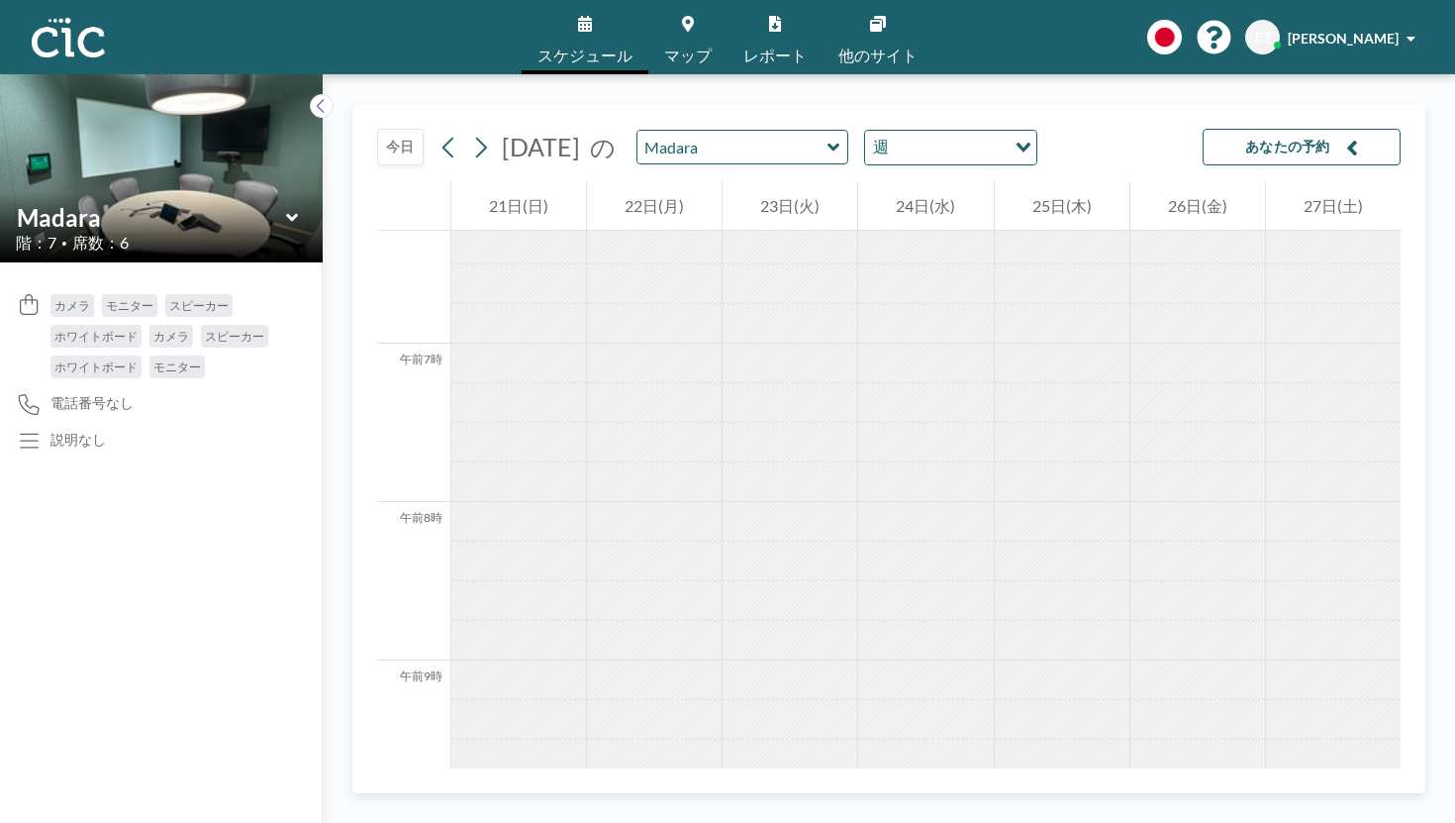
scroll to position [997, 0]
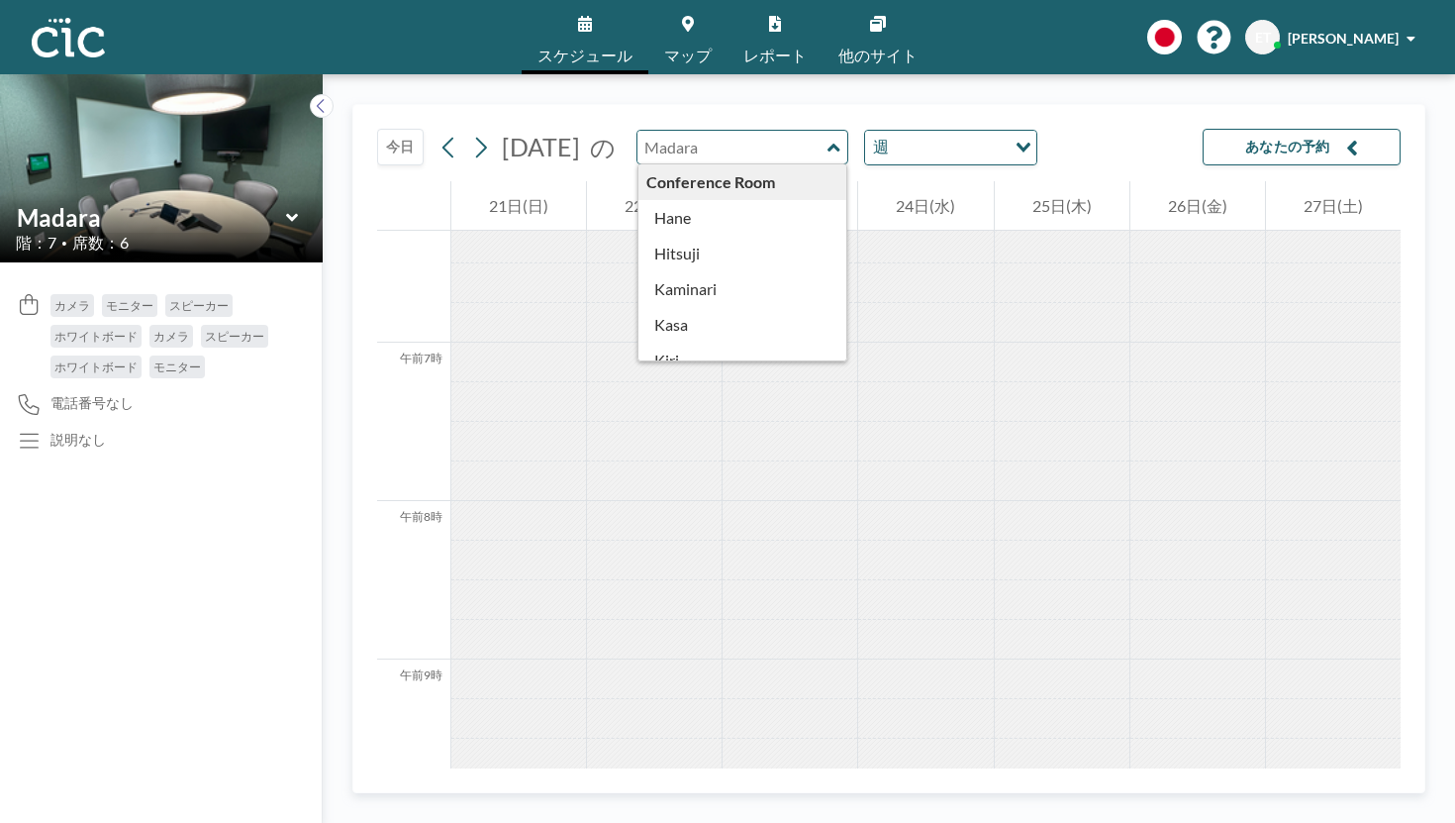
click at [648, 131] on input "text" at bounding box center [733, 147] width 190 height 33
type input "Madara"
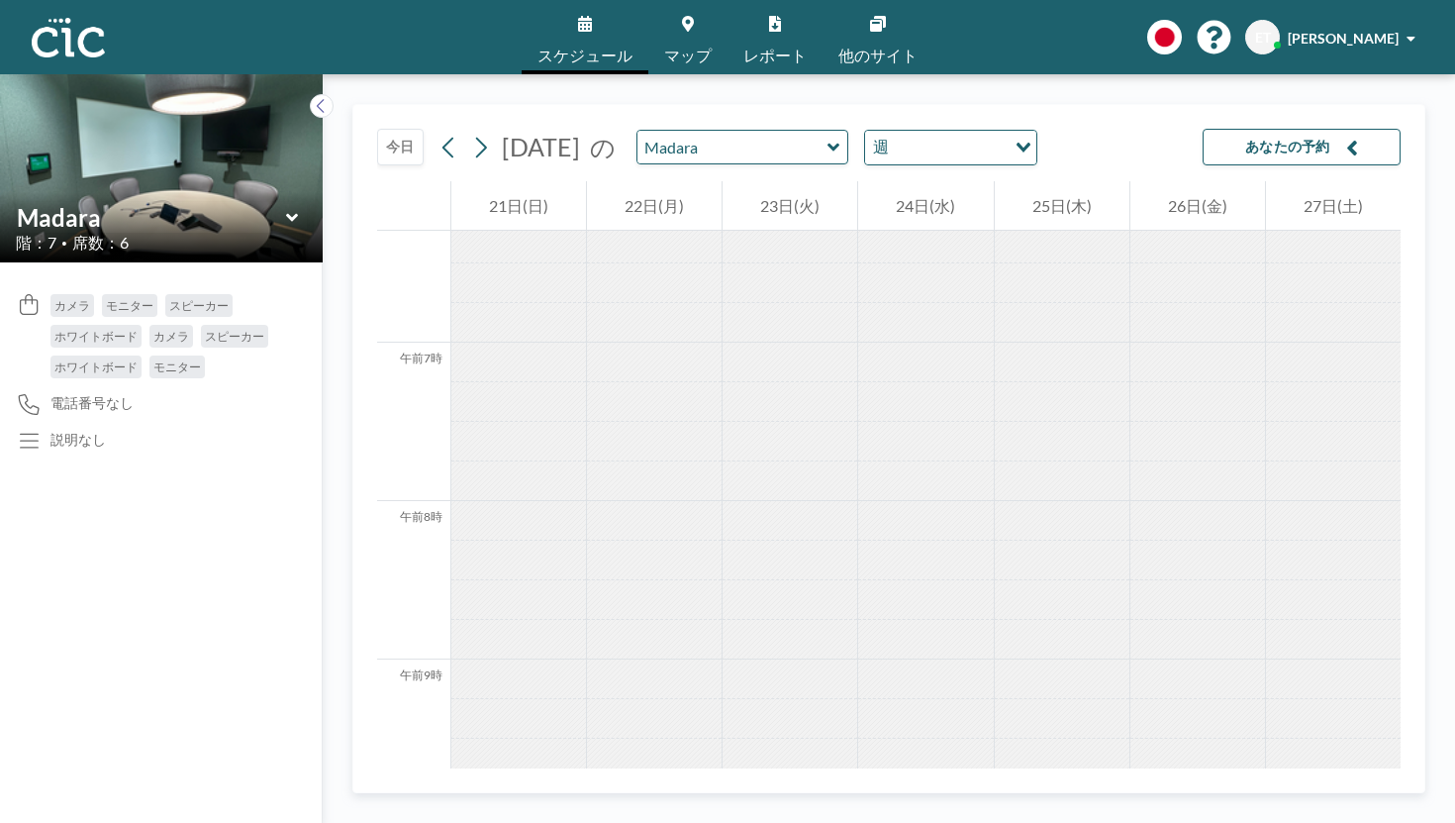
click at [243, 202] on div "Madara" at bounding box center [161, 217] width 291 height 31
click at [286, 208] on icon at bounding box center [292, 218] width 13 height 20
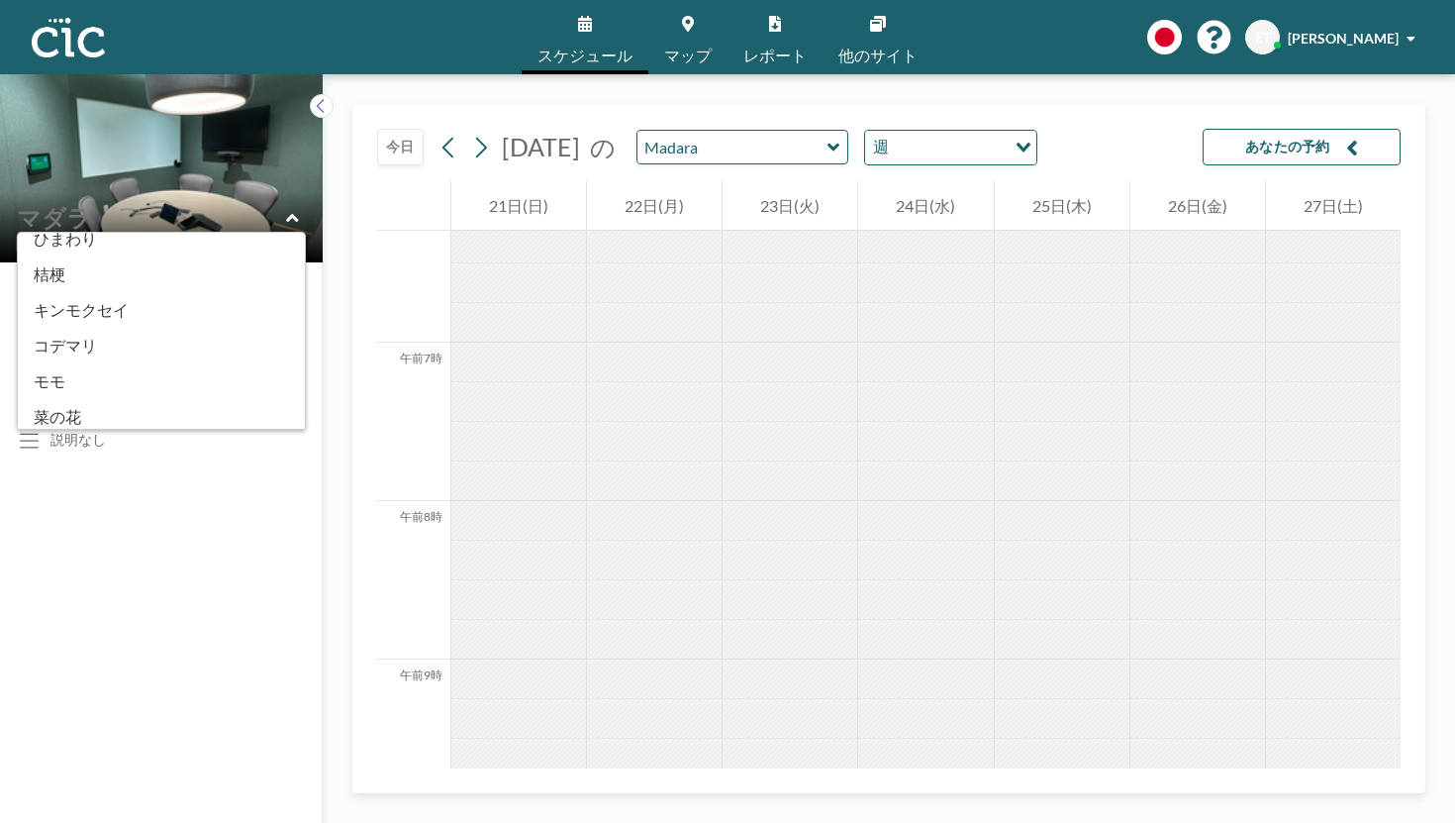
scroll to position [847, 0]
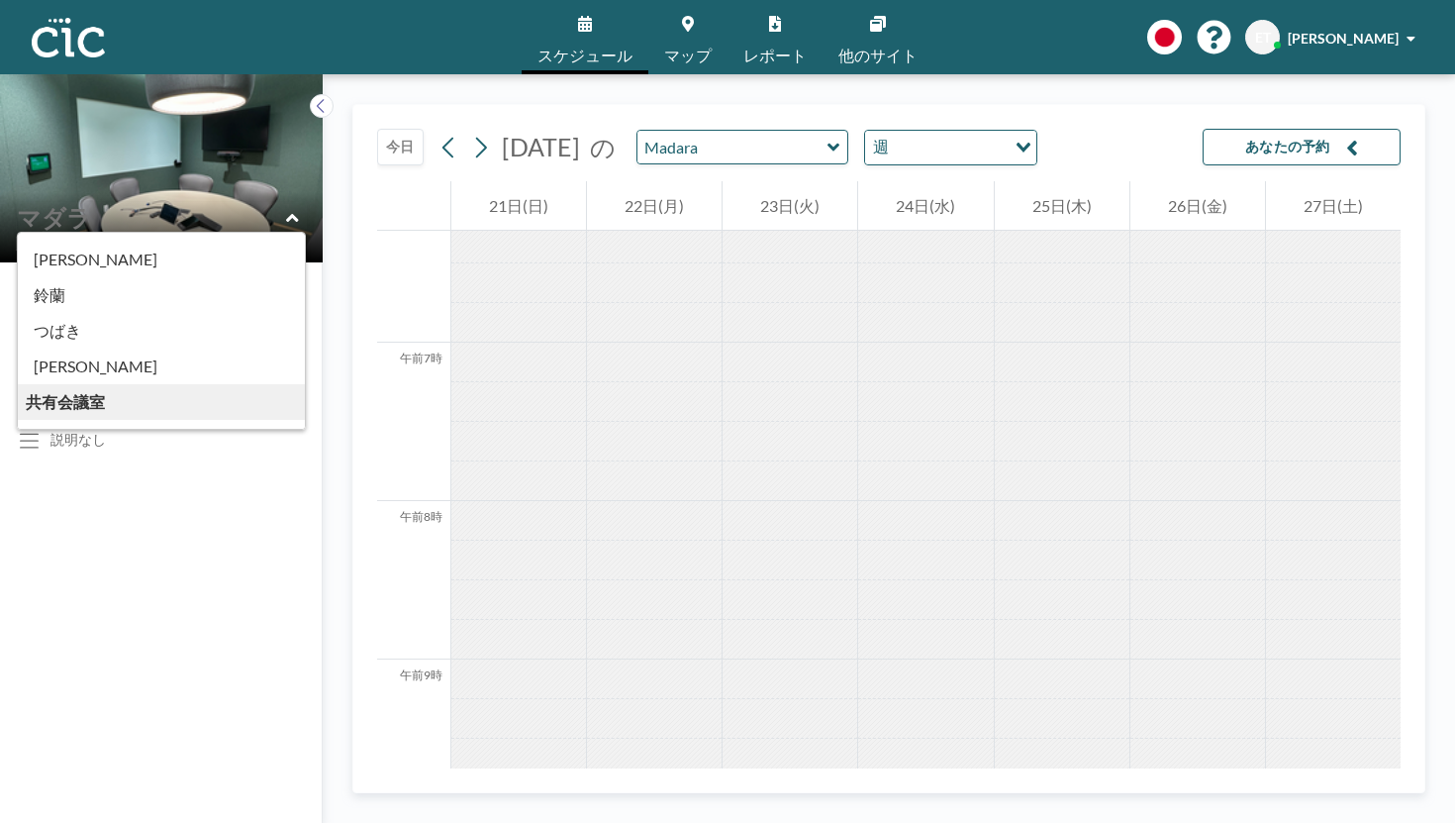
type input "[PERSON_NAME]"
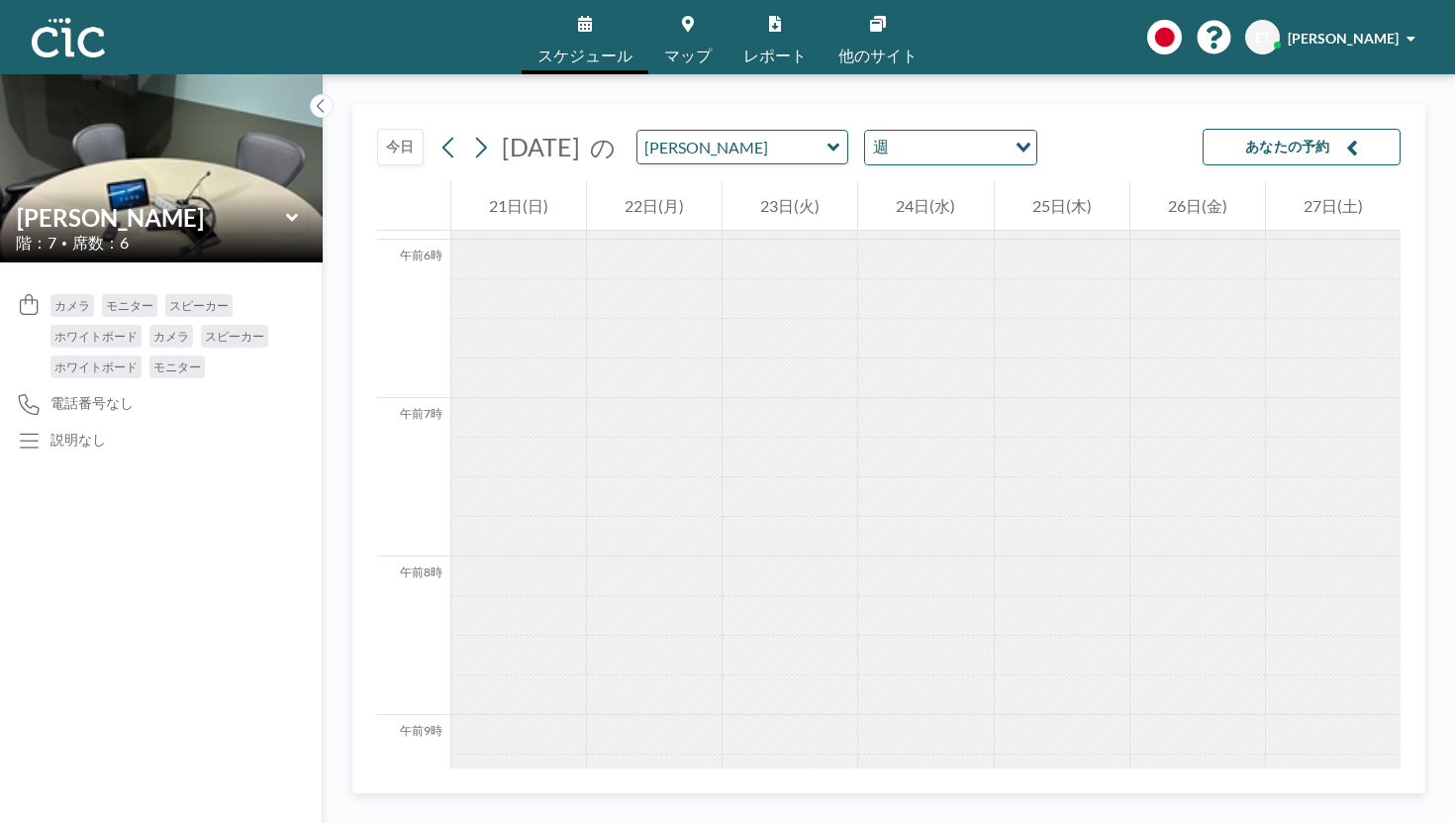
scroll to position [997, 0]
click at [285, 213] on icon at bounding box center [291, 217] width 12 height 8
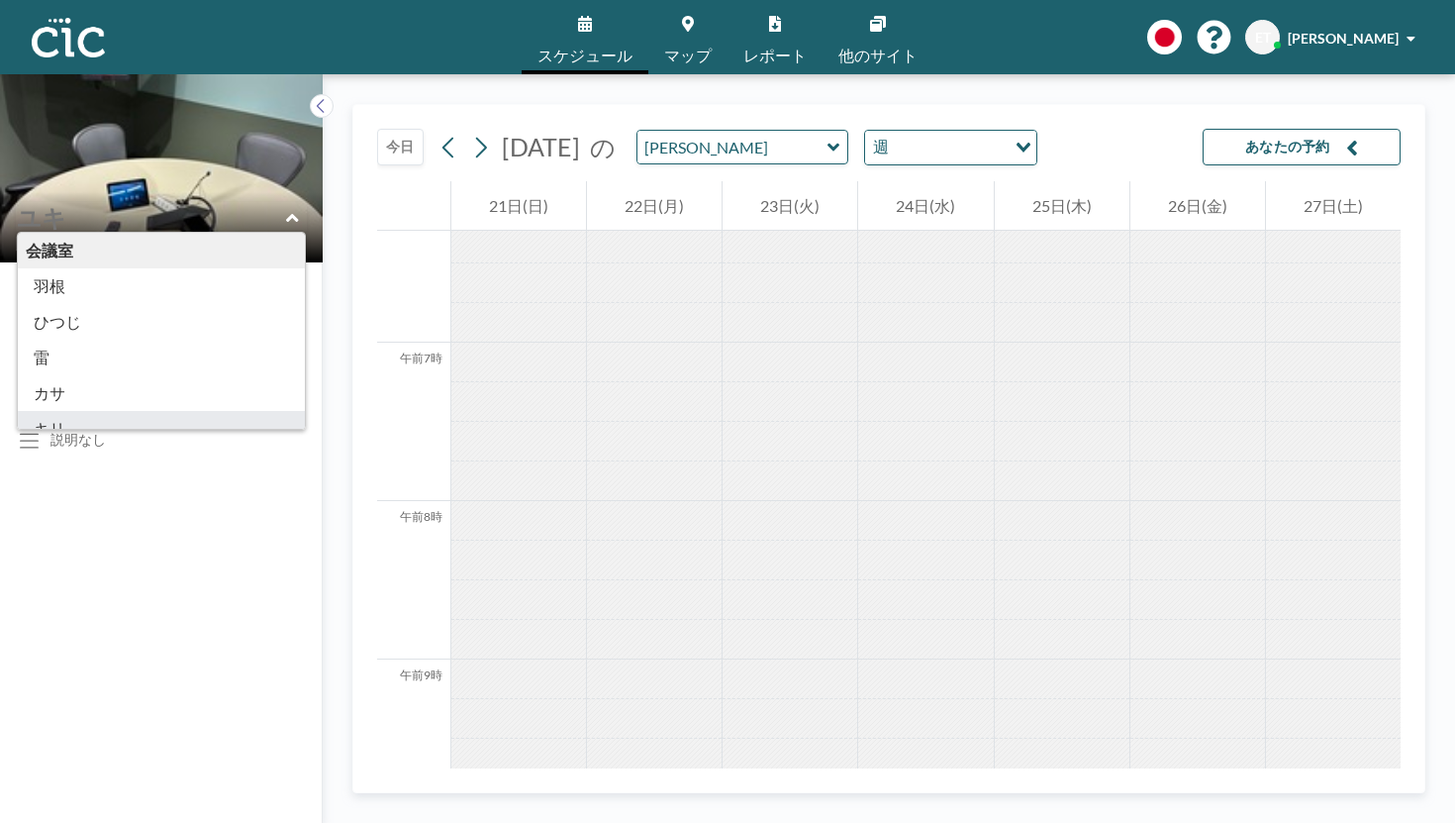
type input "Kiri"
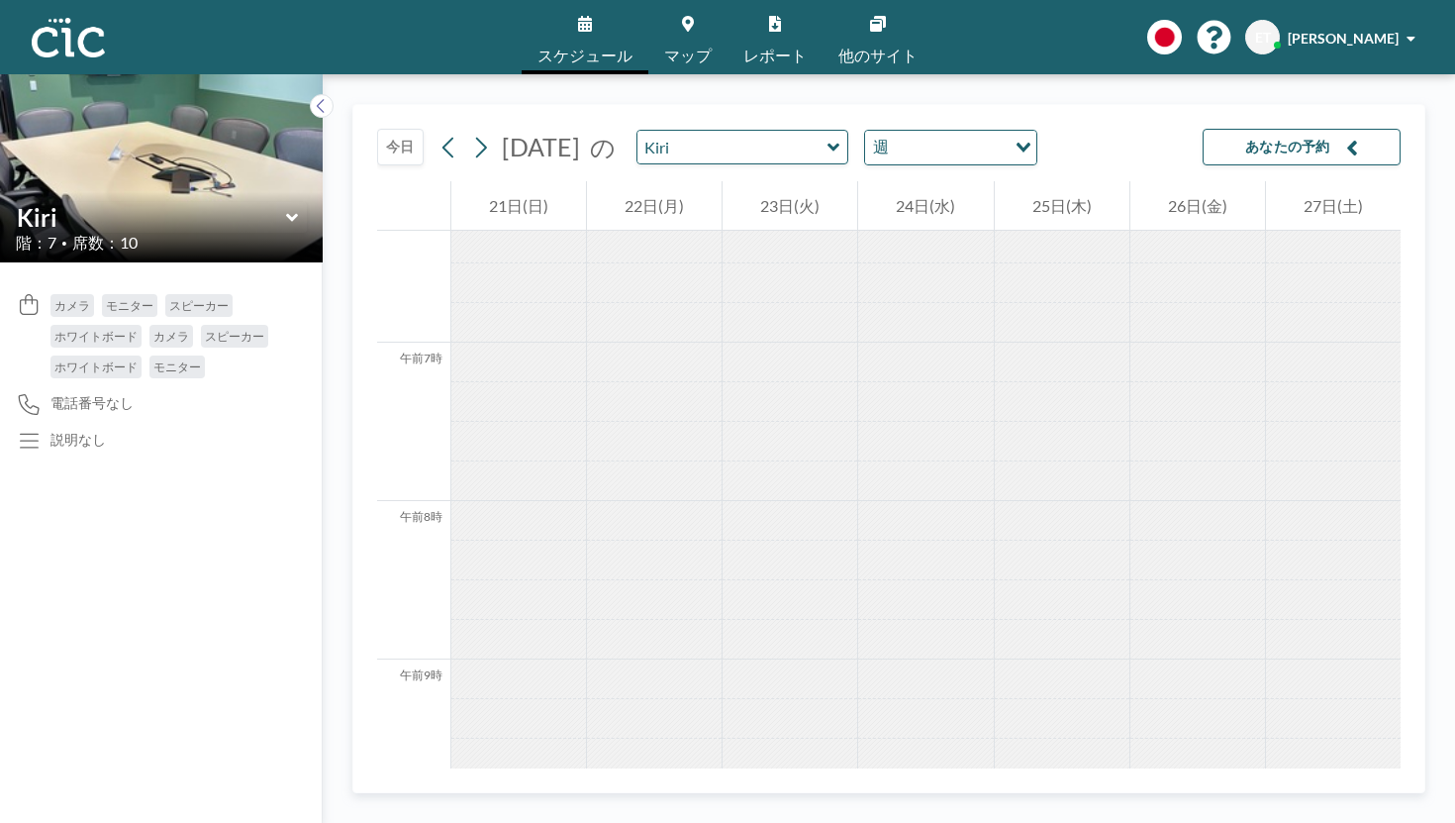
click at [285, 213] on icon at bounding box center [291, 217] width 12 height 8
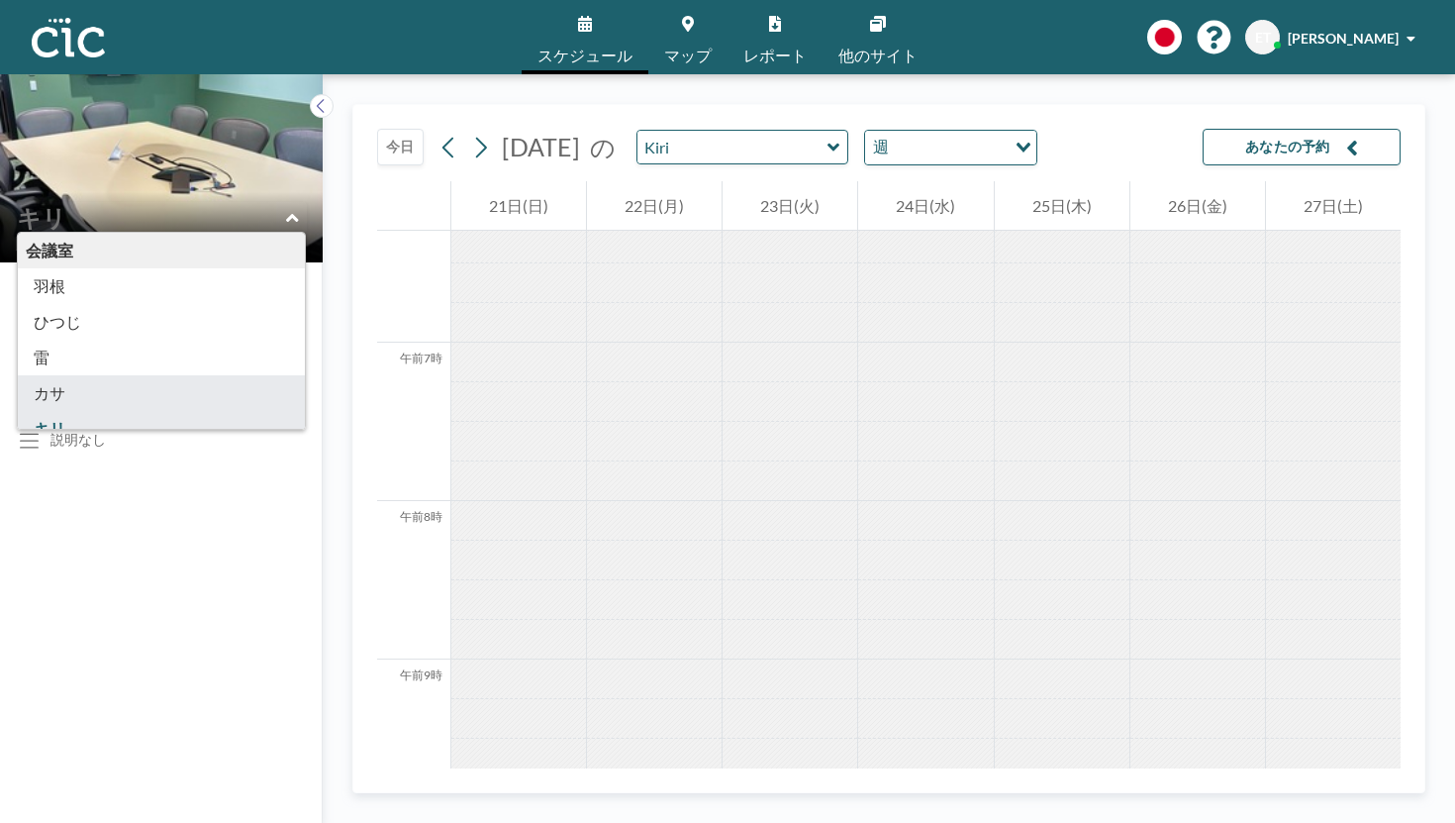
type input "Kasa"
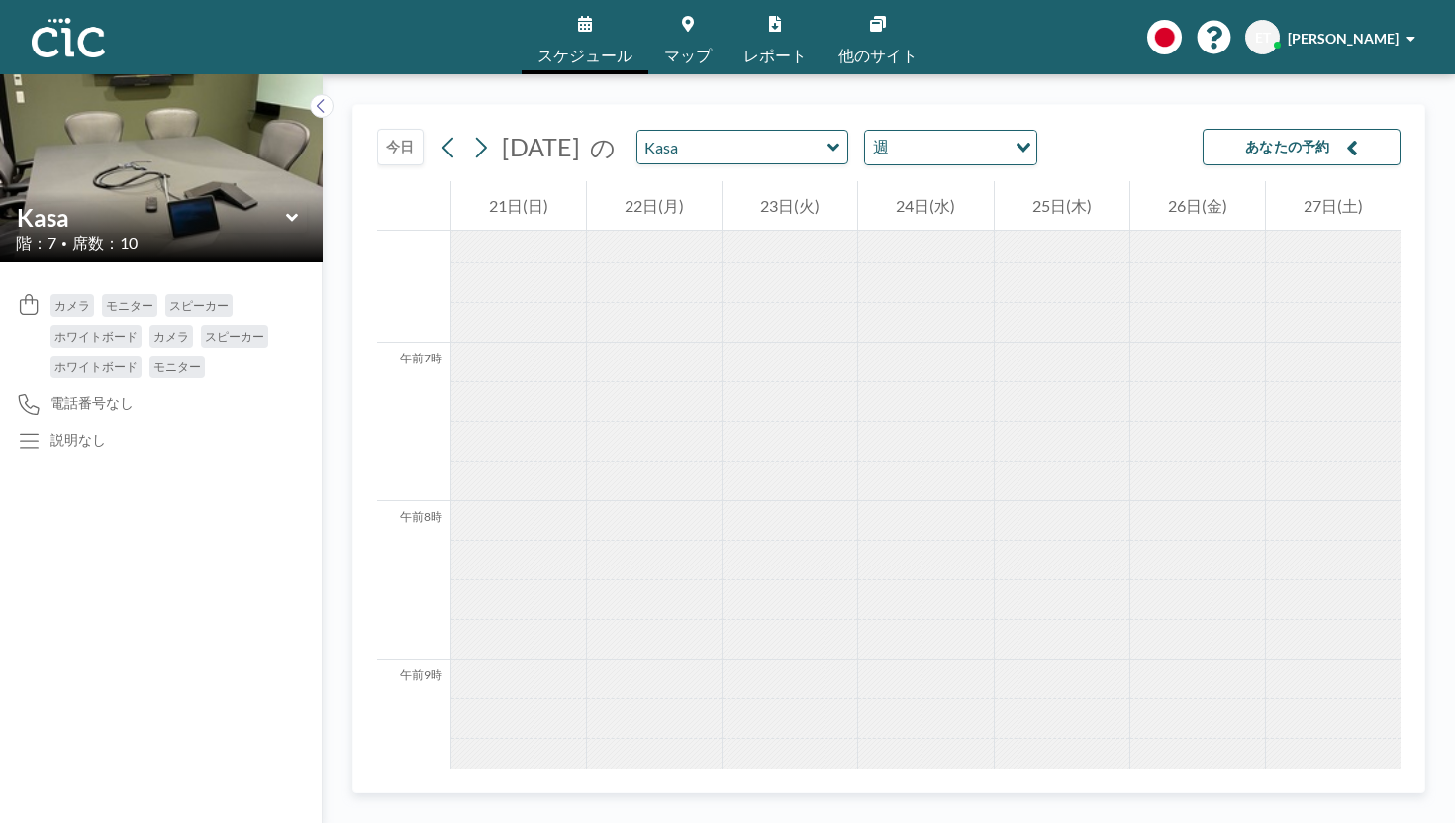
click at [247, 202] on div "Kasa" at bounding box center [161, 217] width 291 height 31
click at [286, 208] on icon at bounding box center [292, 218] width 13 height 20
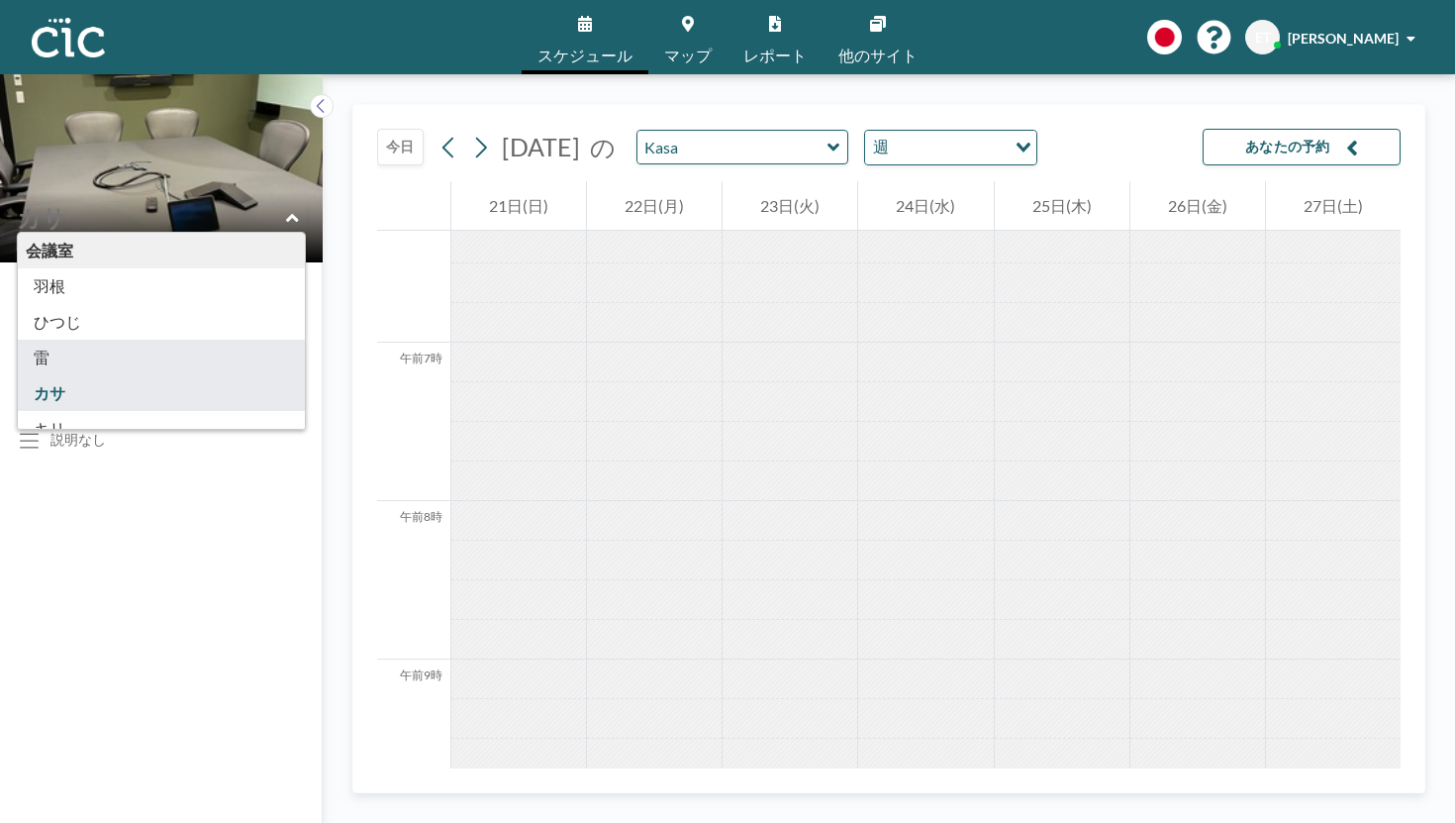
type input "Kaminari"
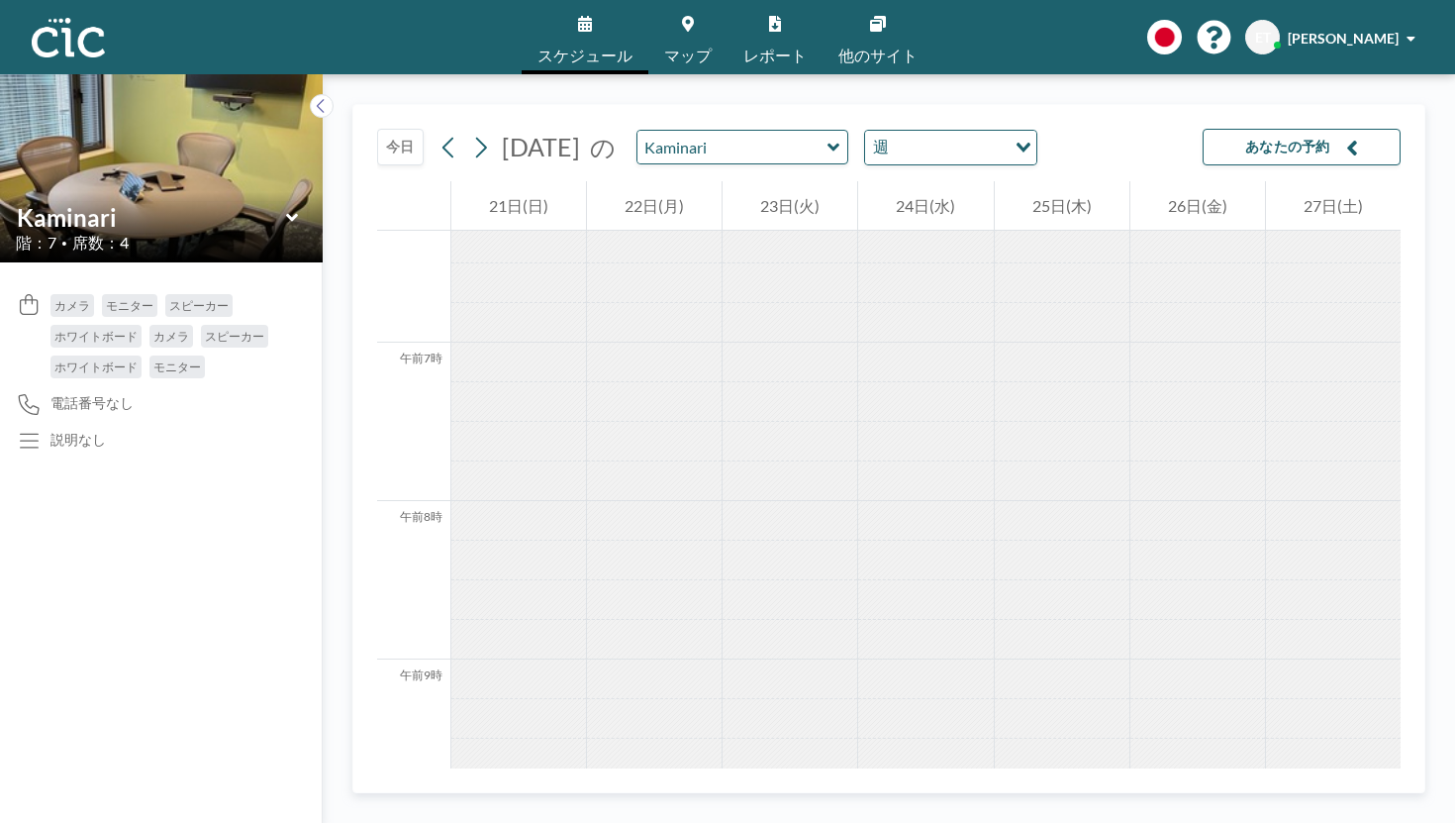
click at [285, 213] on icon at bounding box center [291, 217] width 12 height 8
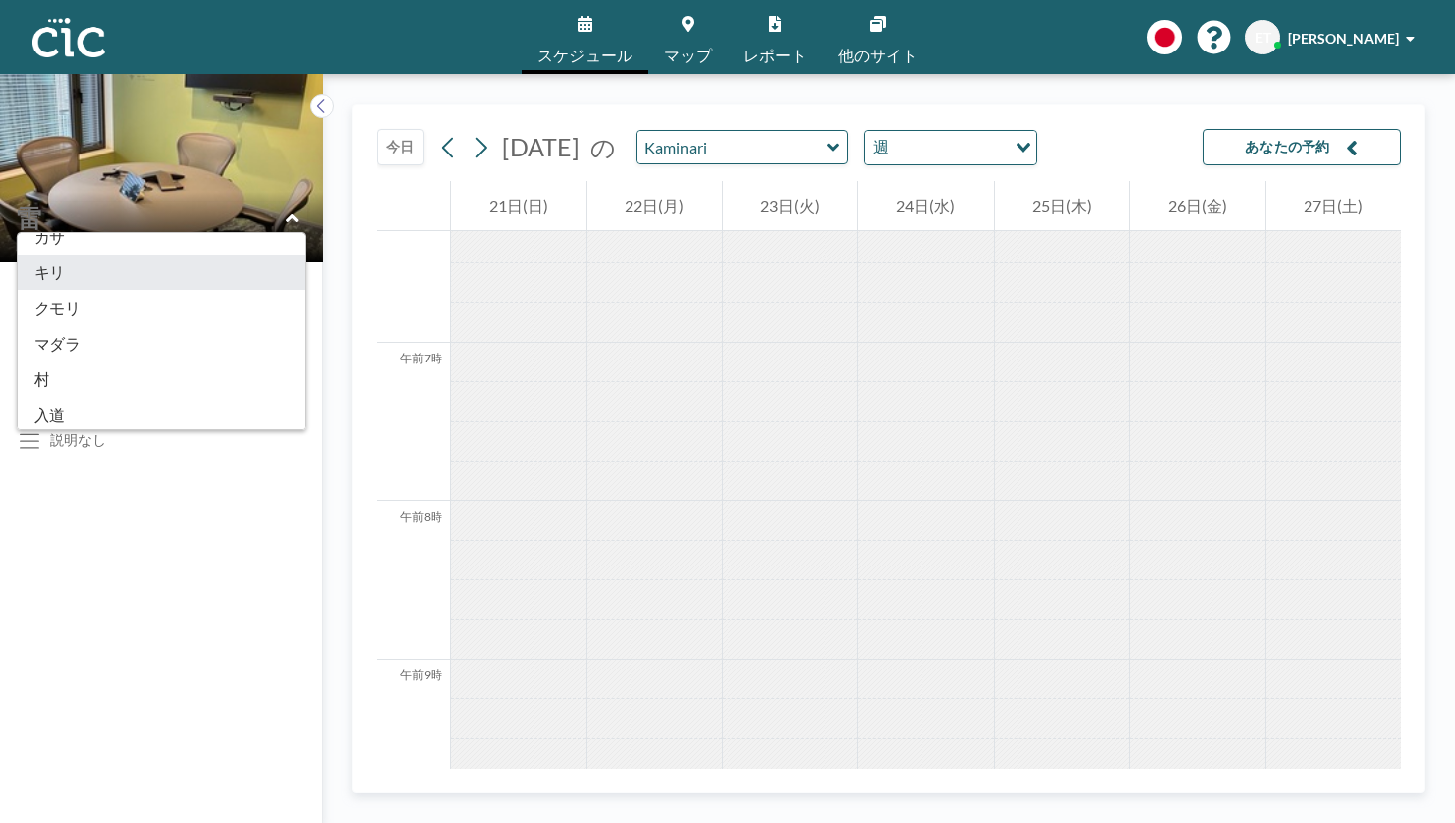
scroll to position [198, 0]
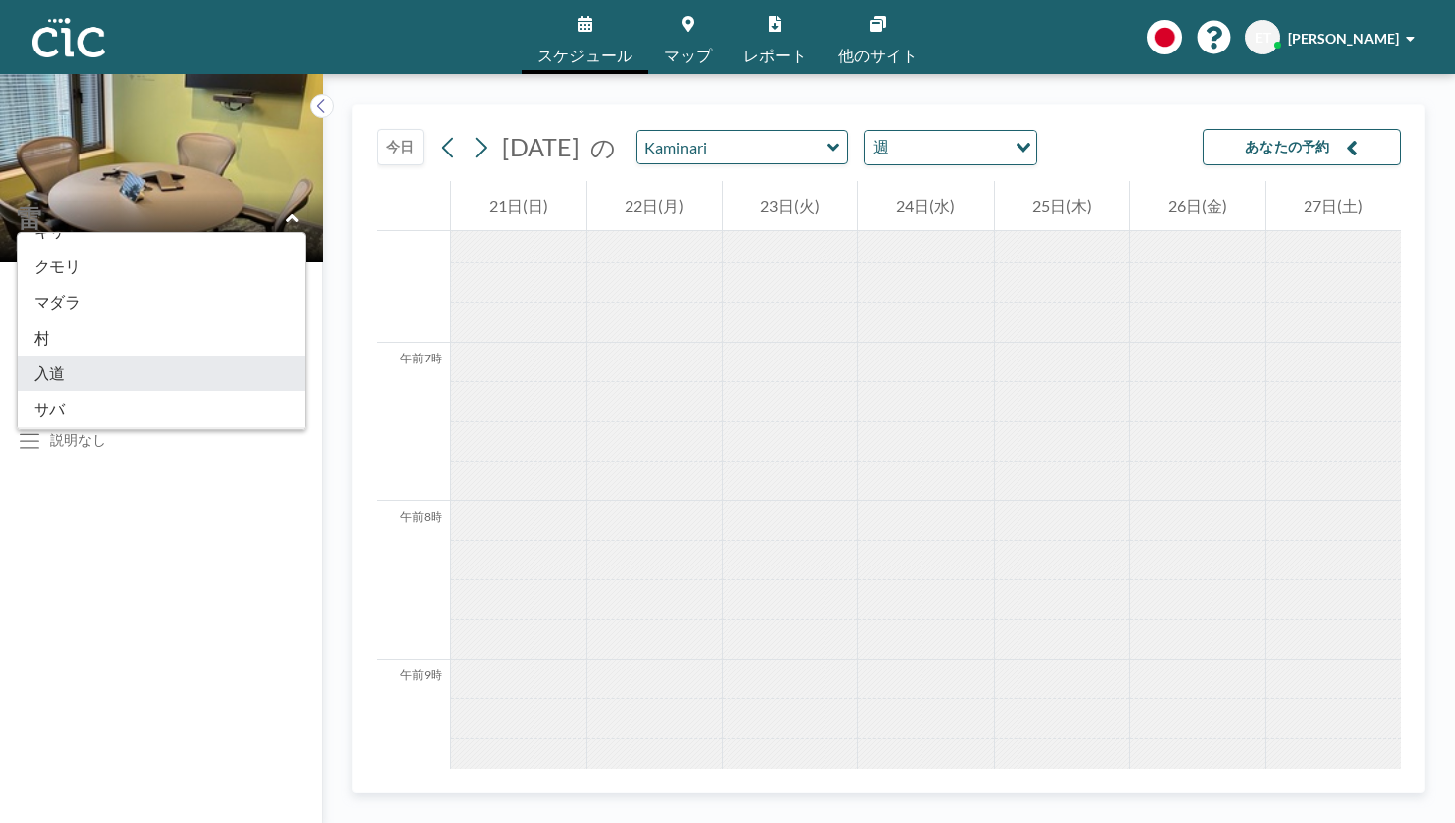
type input "Nyudo"
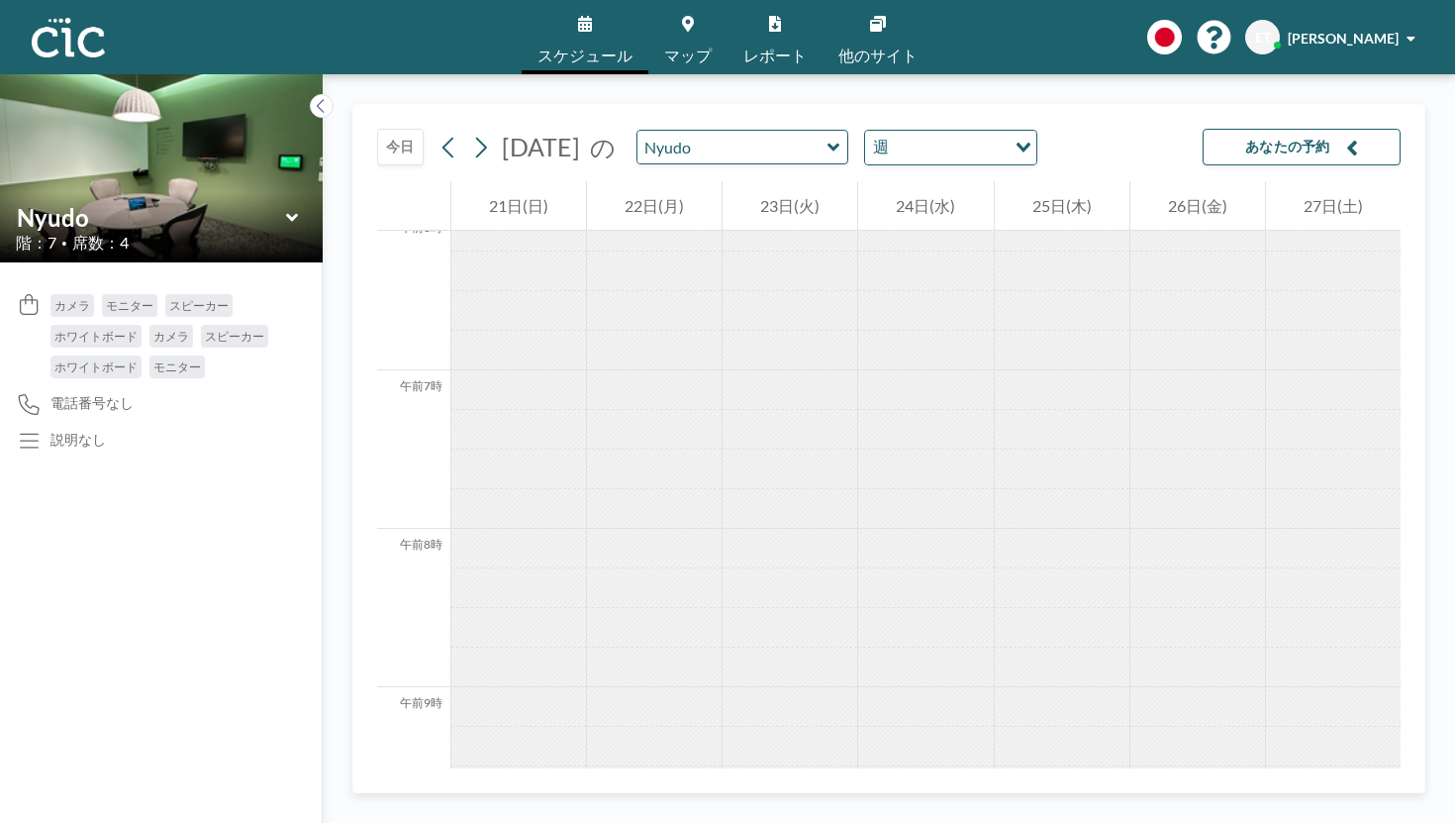
scroll to position [997, 0]
click at [285, 213] on icon at bounding box center [291, 217] width 12 height 8
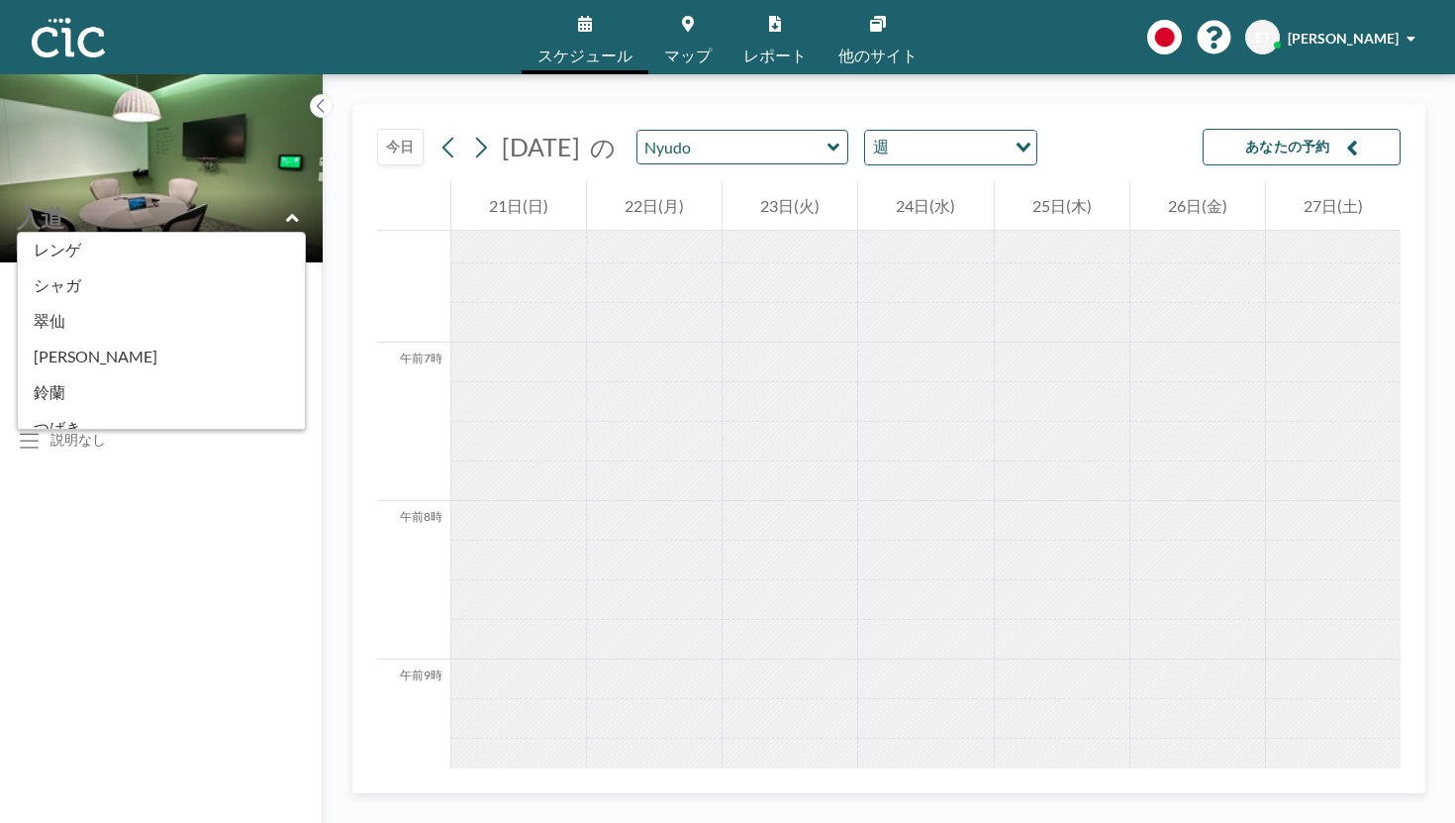
scroll to position [752, 0]
type input "Oboro"
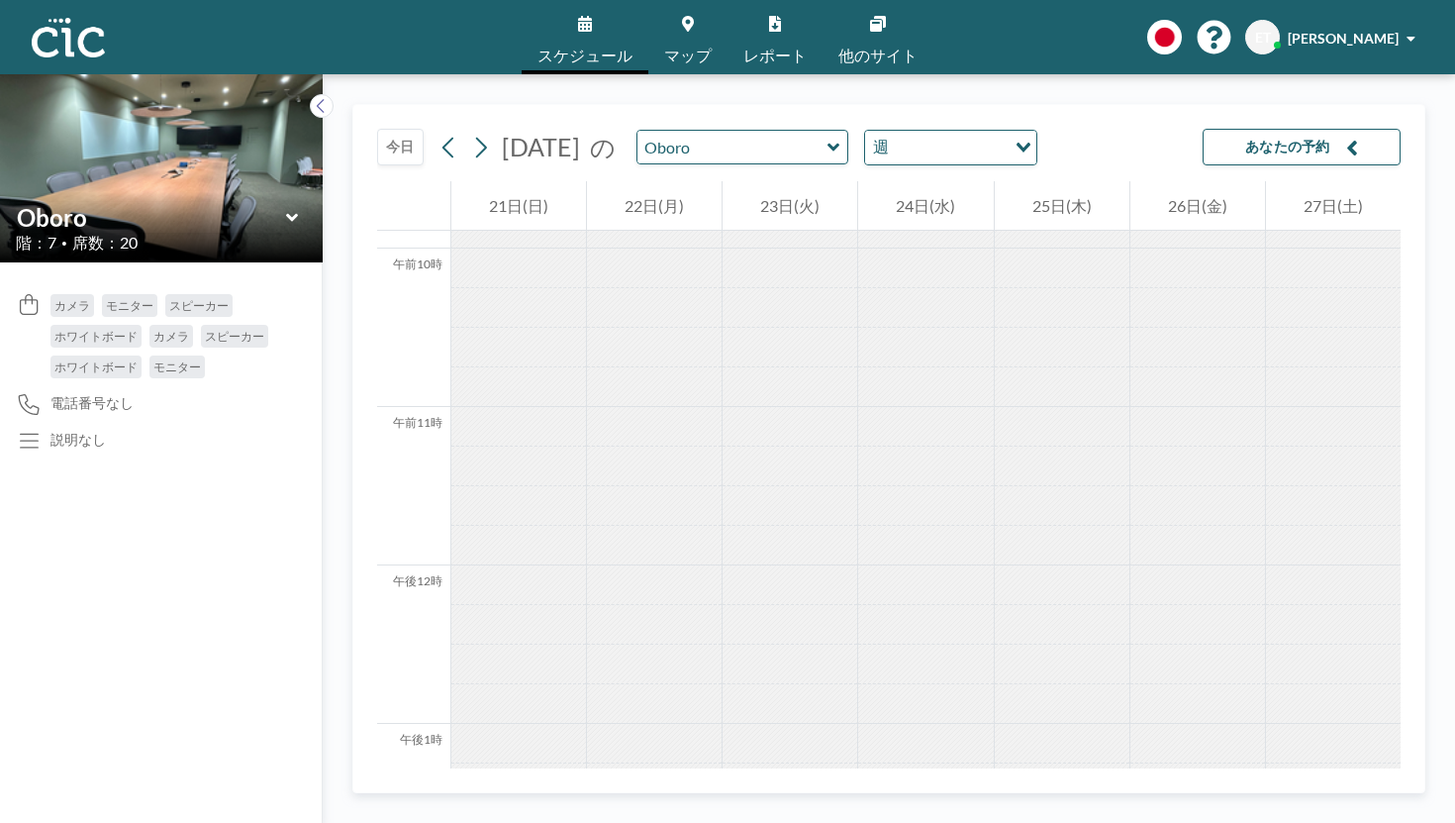
scroll to position [1711, 0]
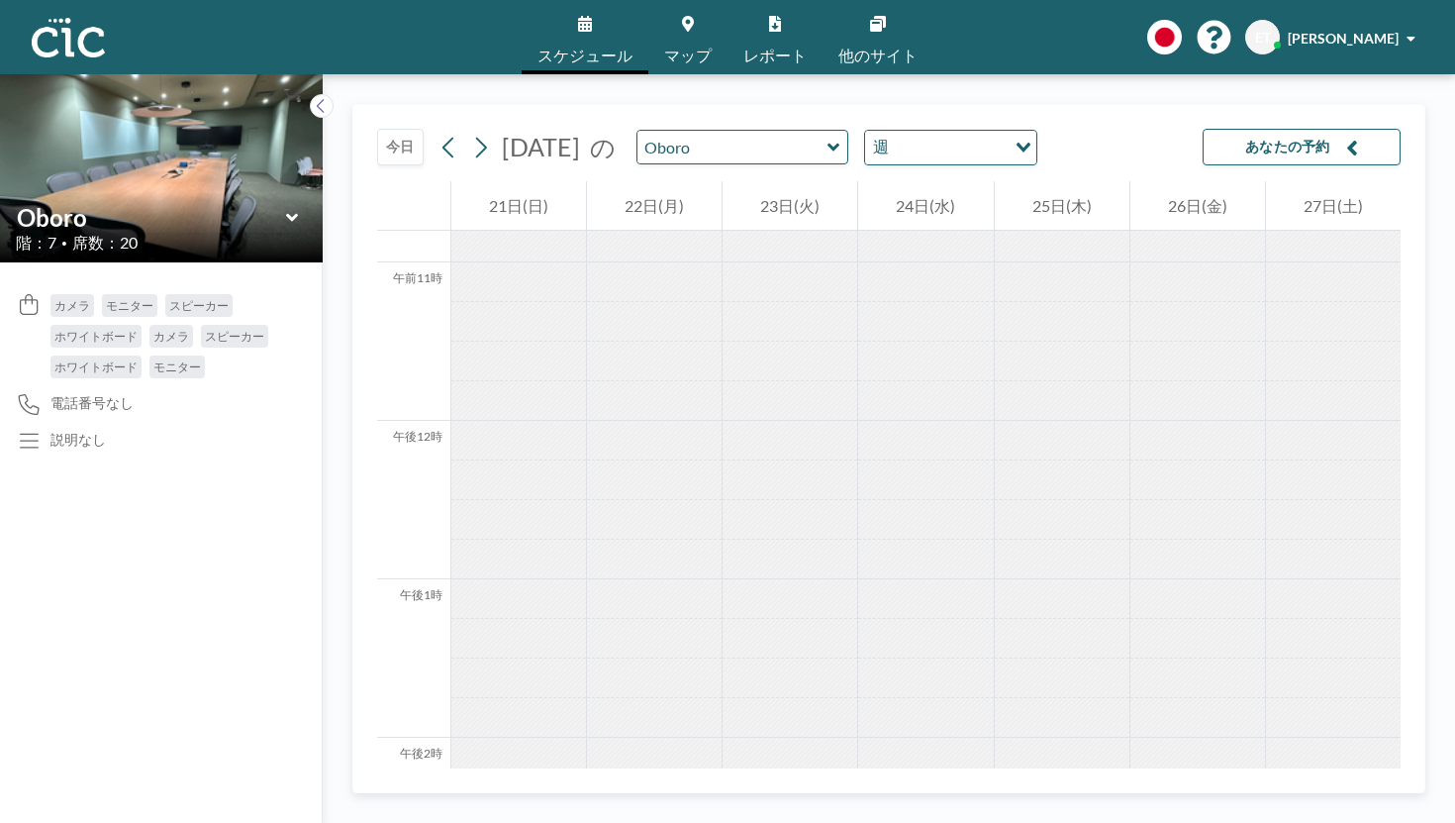
click at [886, 468] on div at bounding box center [925, 488] width 135 height 40
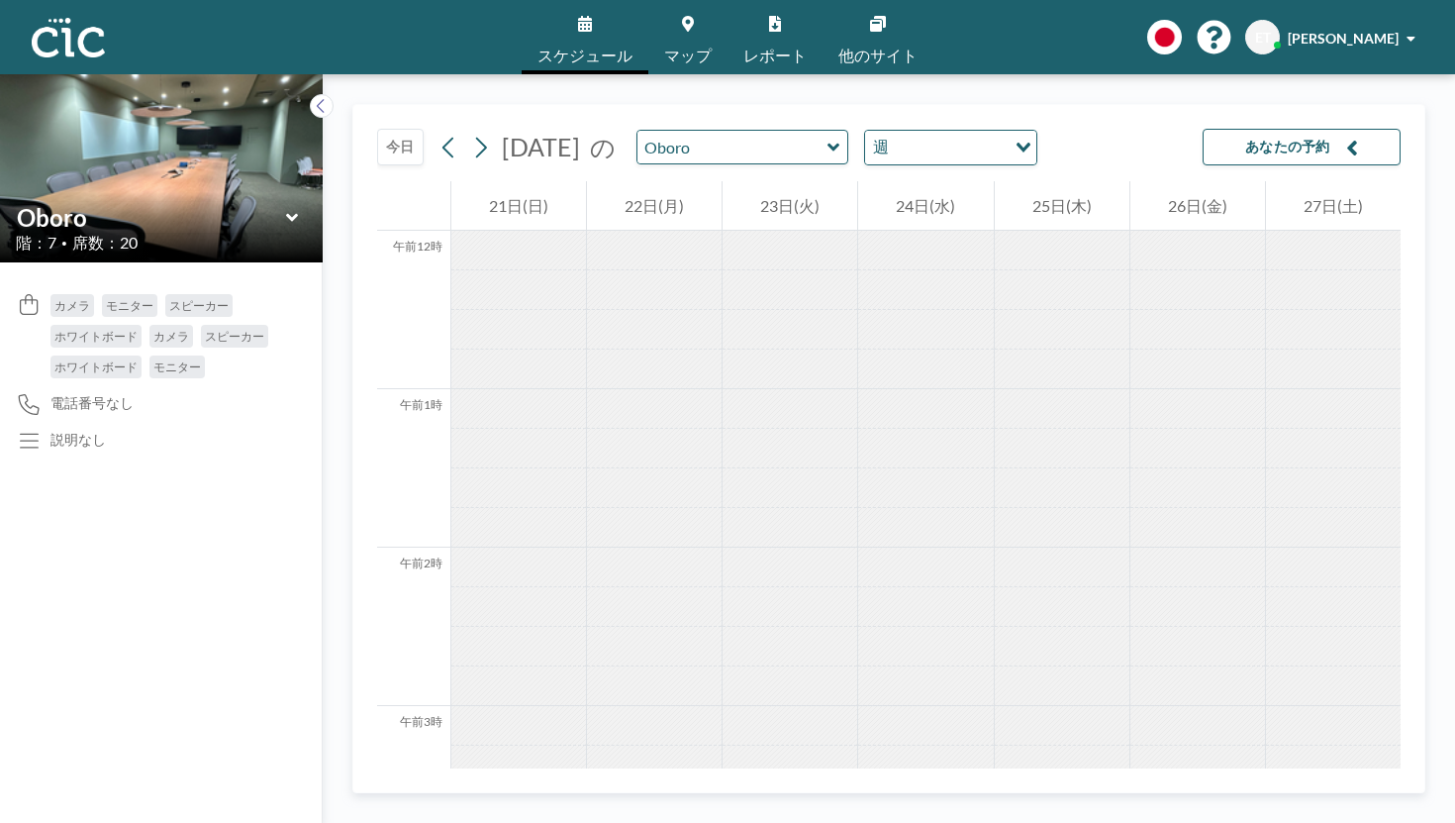
click at [1006, 131] on div "読み込み中..." at bounding box center [1021, 146] width 31 height 30
click at [867, 135] on input "オプションを検索" at bounding box center [939, 148] width 145 height 26
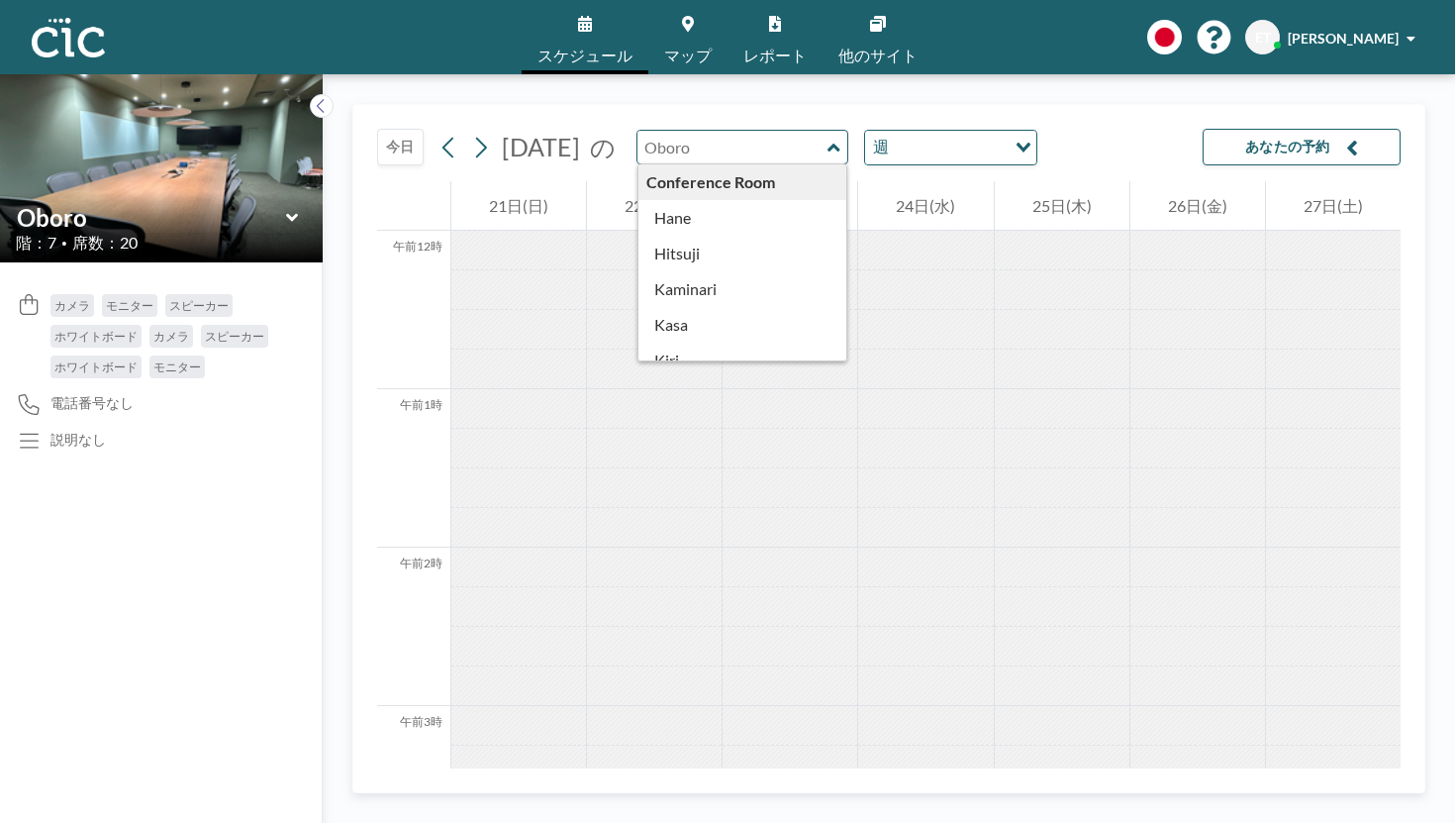
click at [660, 131] on input "text" at bounding box center [733, 147] width 190 height 33
type input "Oboro"
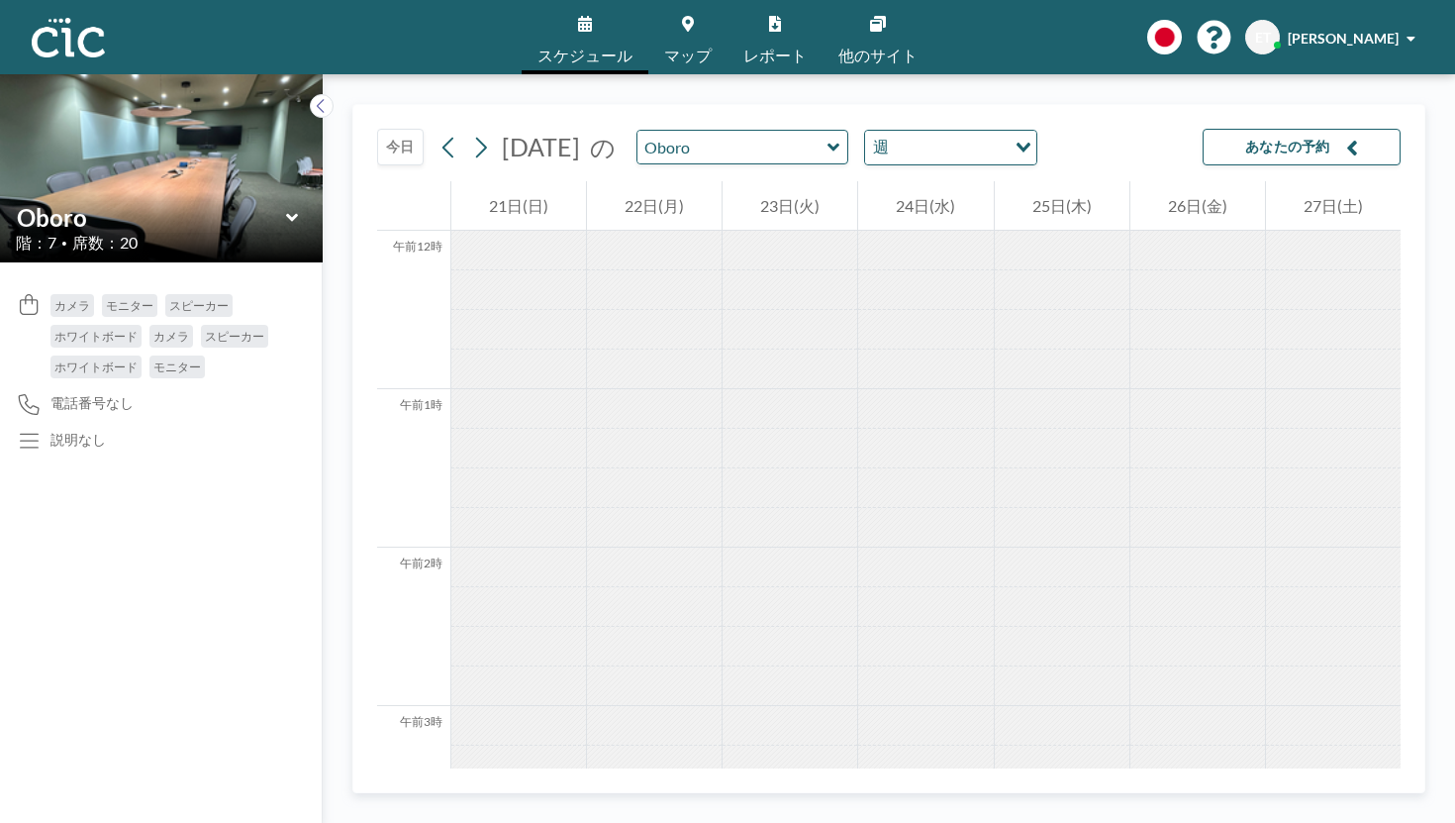
click at [858, 429] on div at bounding box center [925, 449] width 135 height 40
click at [1306, 138] on font "あなたの予約" at bounding box center [1288, 146] width 85 height 17
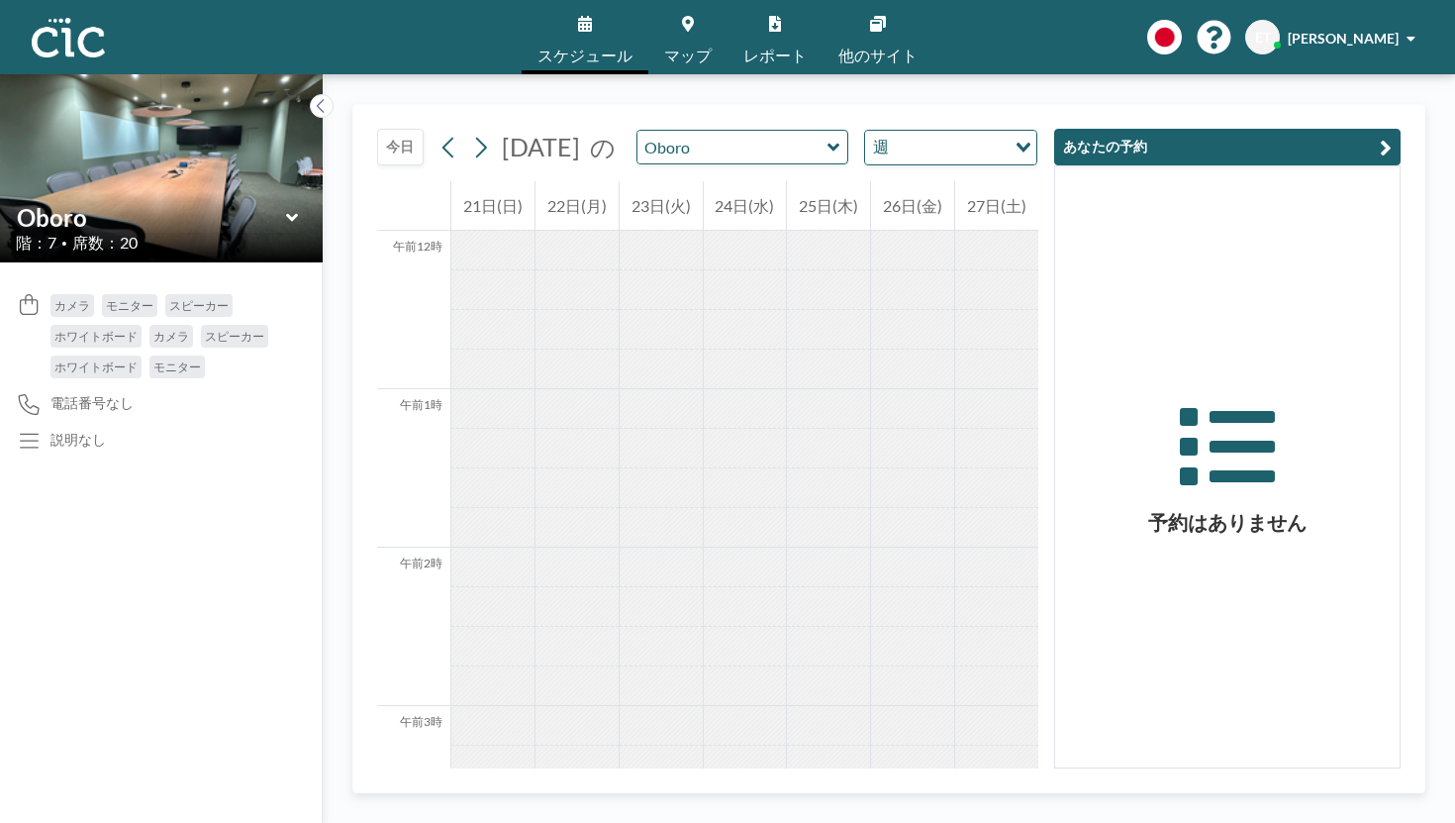
click at [1203, 386] on div "予約はありません" at bounding box center [1227, 466] width 345 height 601
click at [1282, 129] on button "あなたの予約" at bounding box center [1227, 147] width 347 height 37
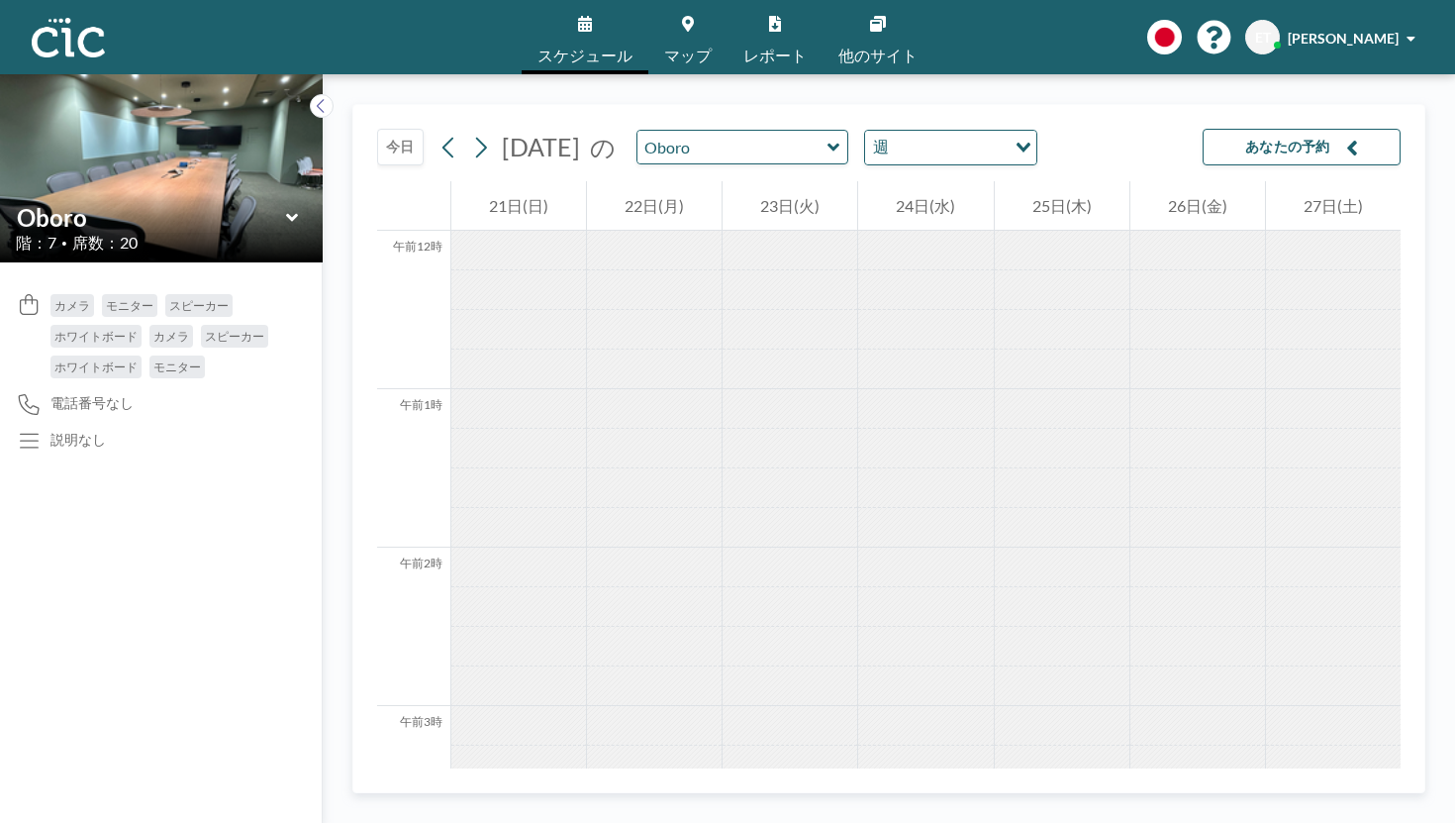
click at [592, 24] on icon at bounding box center [585, 24] width 14 height 16
click at [895, 135] on input "オプションを検索" at bounding box center [949, 148] width 109 height 26
click at [867, 135] on input "オプションを検索" at bounding box center [939, 148] width 145 height 26
click at [1313, 138] on font "あなたの予約" at bounding box center [1288, 146] width 85 height 17
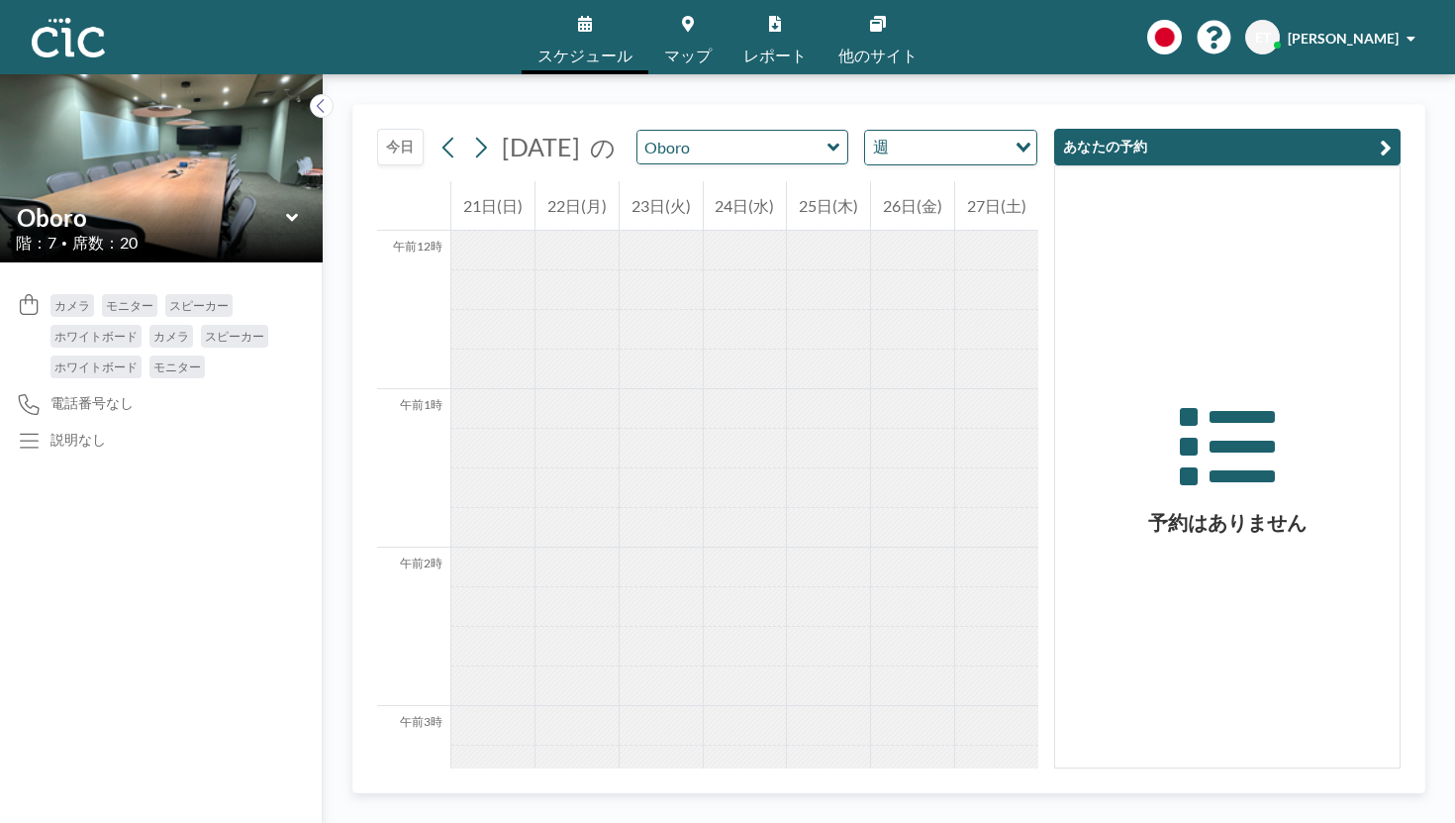
click at [377, 129] on button "今日" at bounding box center [400, 147] width 47 height 37
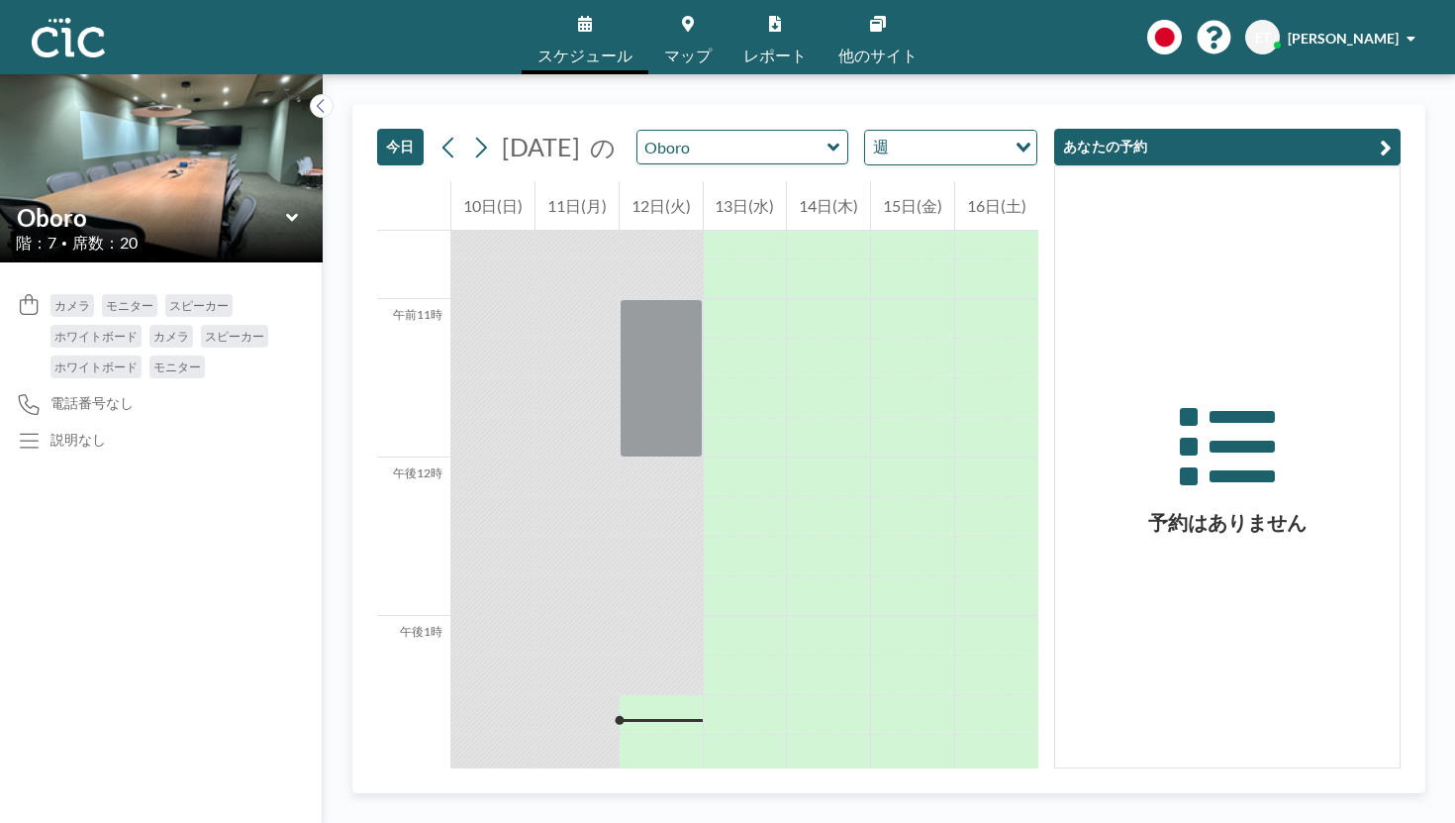
scroll to position [1705, 0]
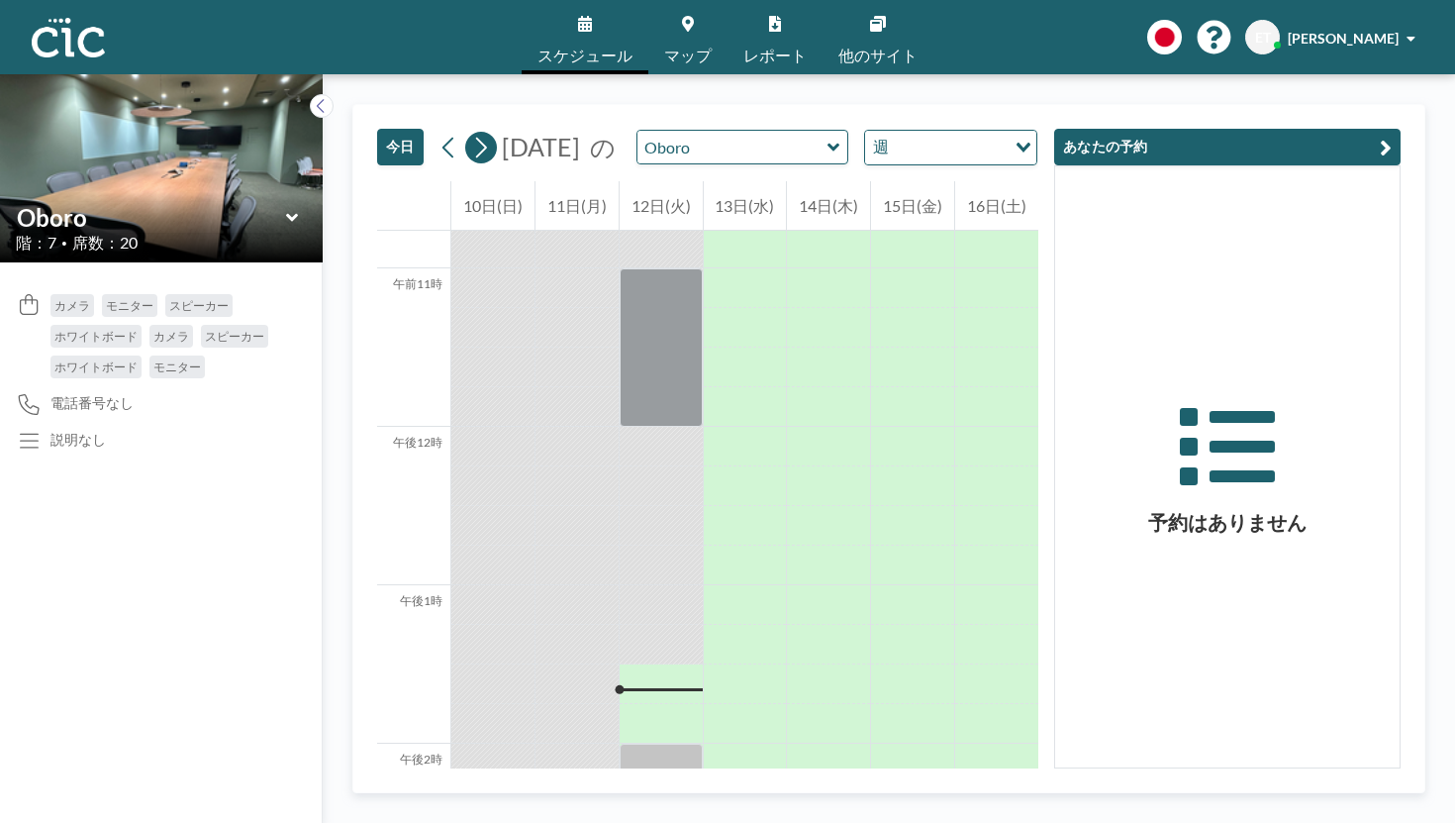
click at [471, 133] on icon at bounding box center [480, 148] width 19 height 30
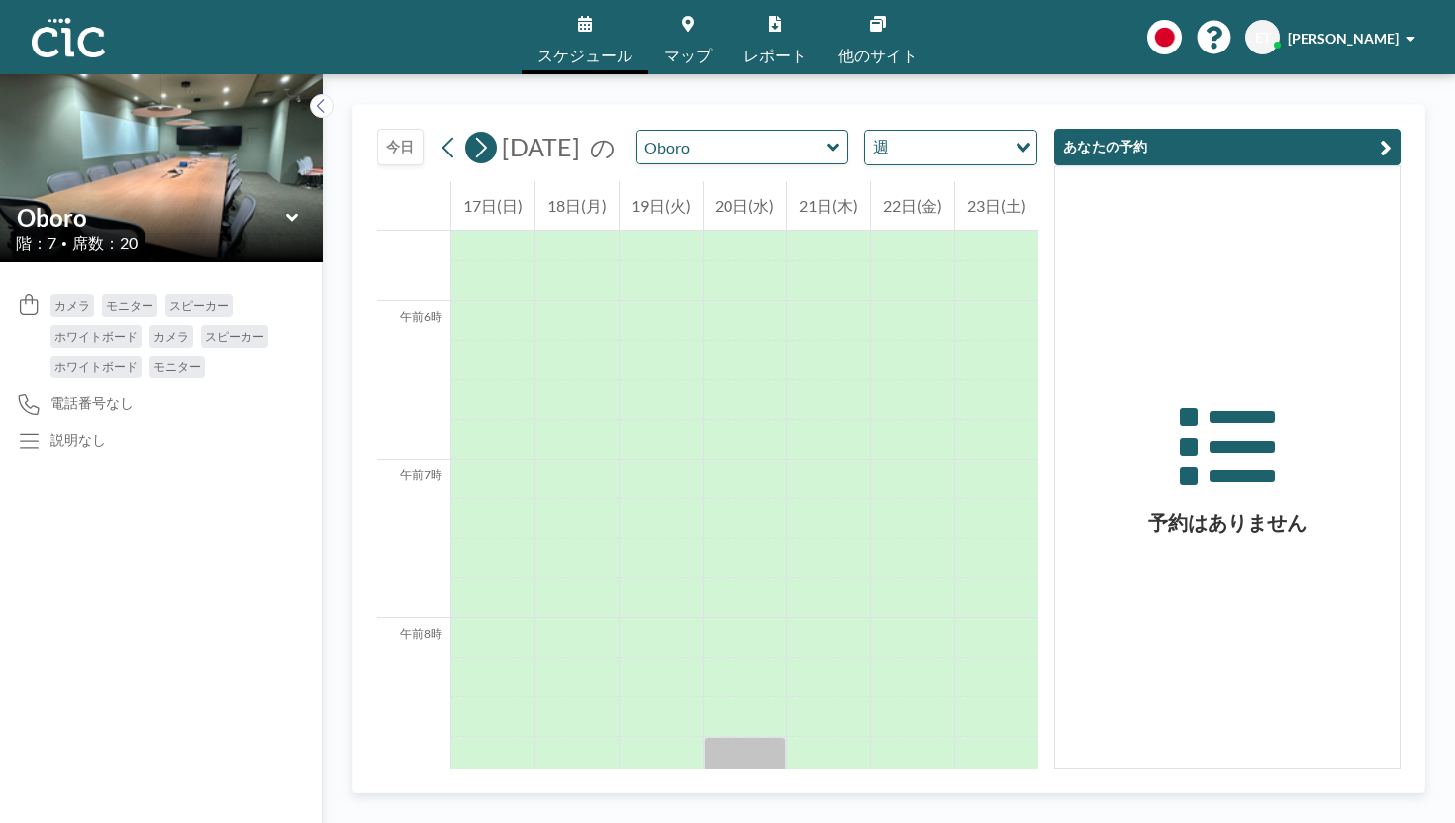
scroll to position [997, 0]
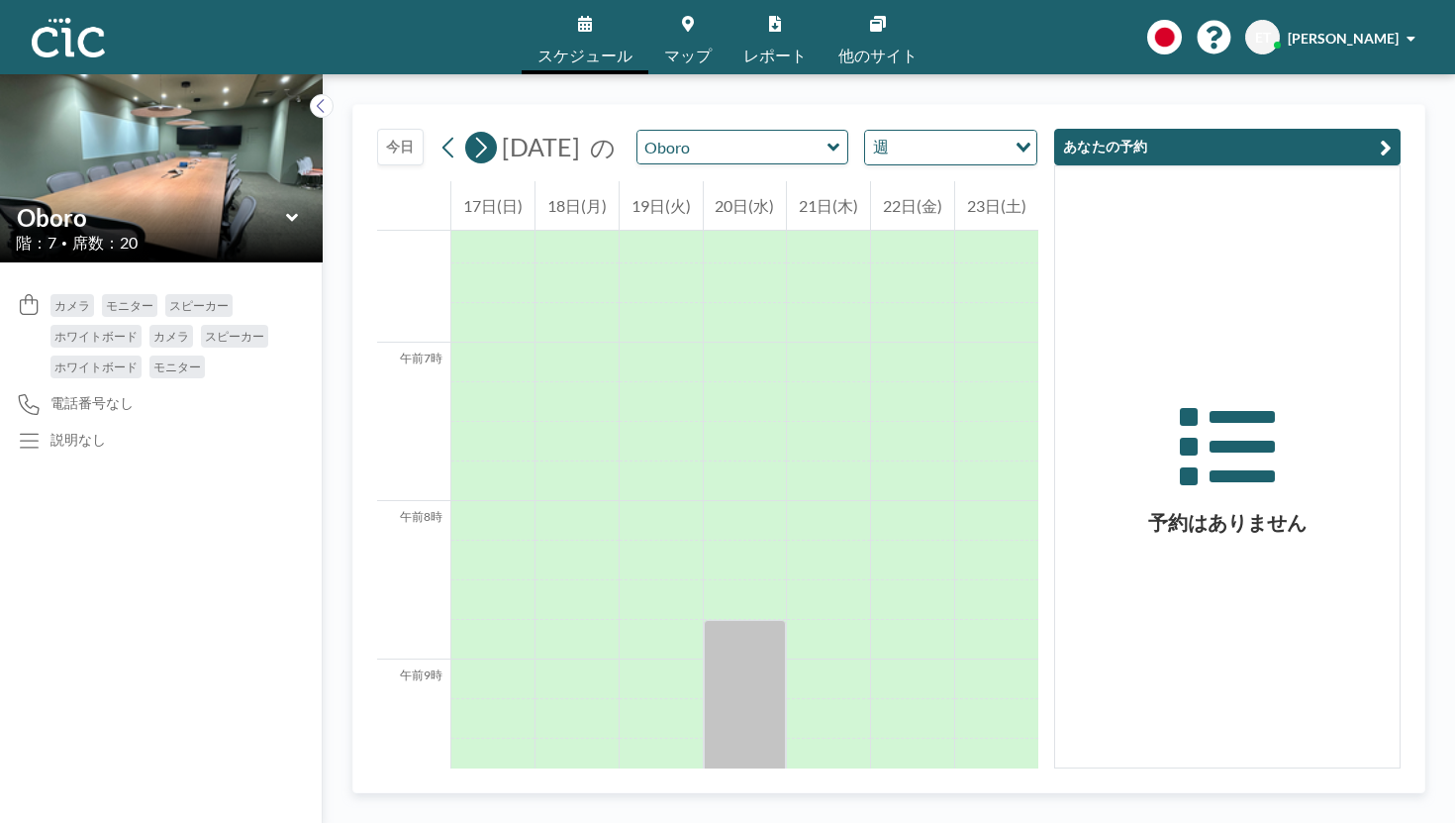
click at [471, 133] on icon at bounding box center [480, 148] width 19 height 30
click at [476, 137] on icon at bounding box center [481, 147] width 11 height 21
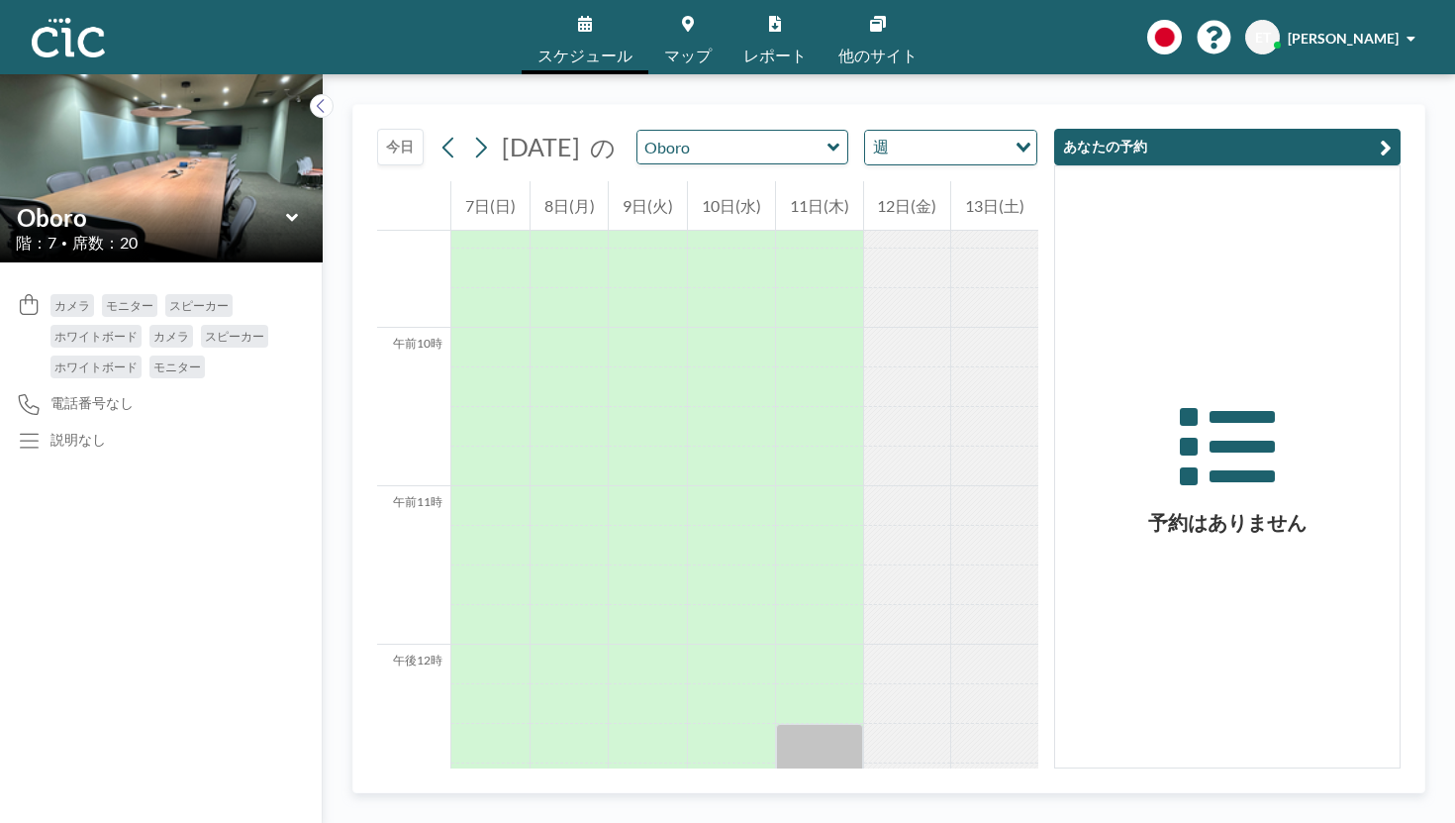
scroll to position [1524, 0]
